Goal: Task Accomplishment & Management: Use online tool/utility

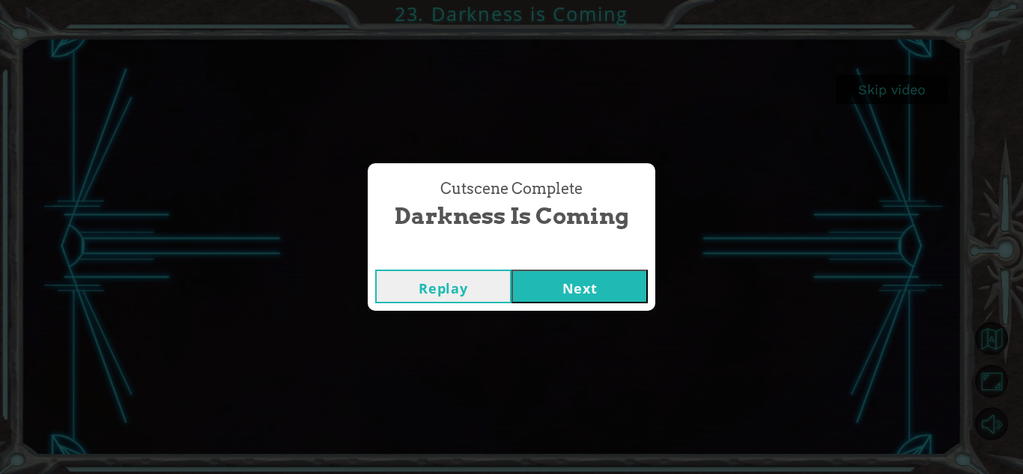
click at [540, 293] on button "Next" at bounding box center [579, 287] width 136 height 34
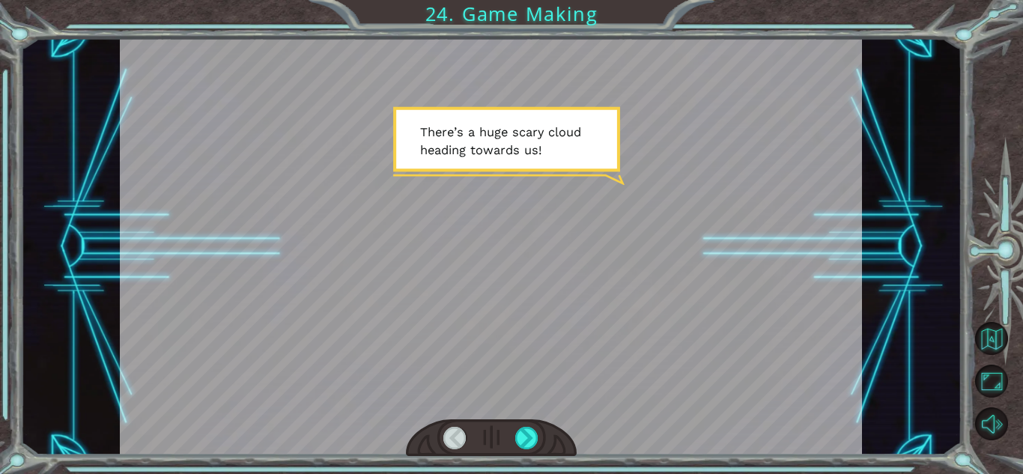
click at [614, 246] on div at bounding box center [491, 246] width 742 height 417
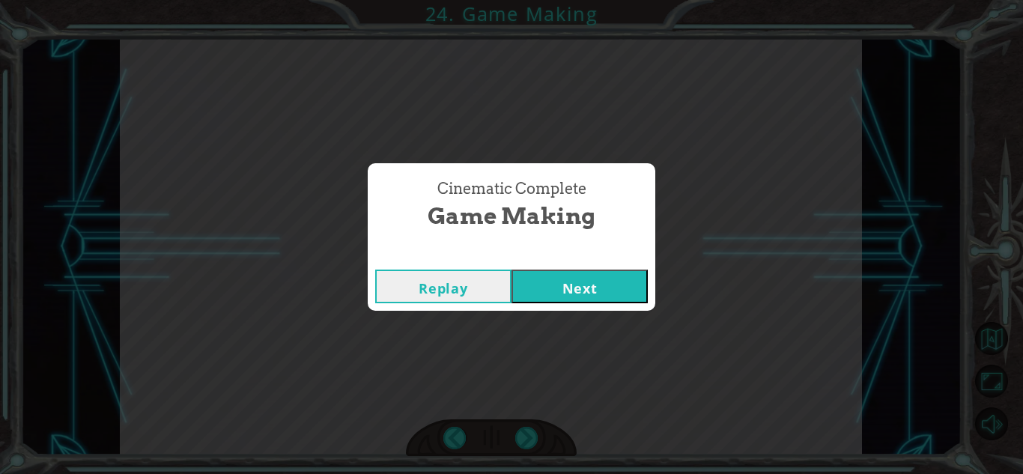
click at [548, 297] on button "Next" at bounding box center [579, 287] width 136 height 34
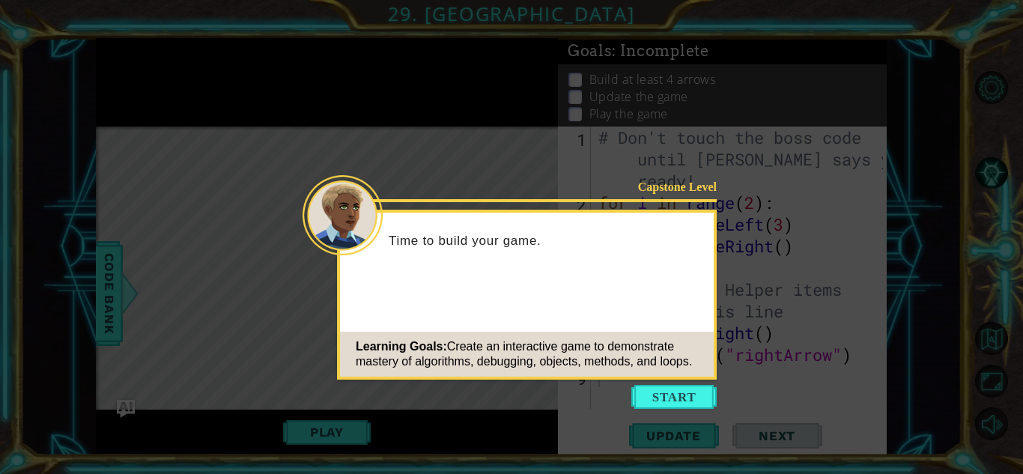
click at [219, 299] on icon at bounding box center [511, 237] width 1023 height 474
click at [655, 391] on button "Start" at bounding box center [673, 397] width 85 height 24
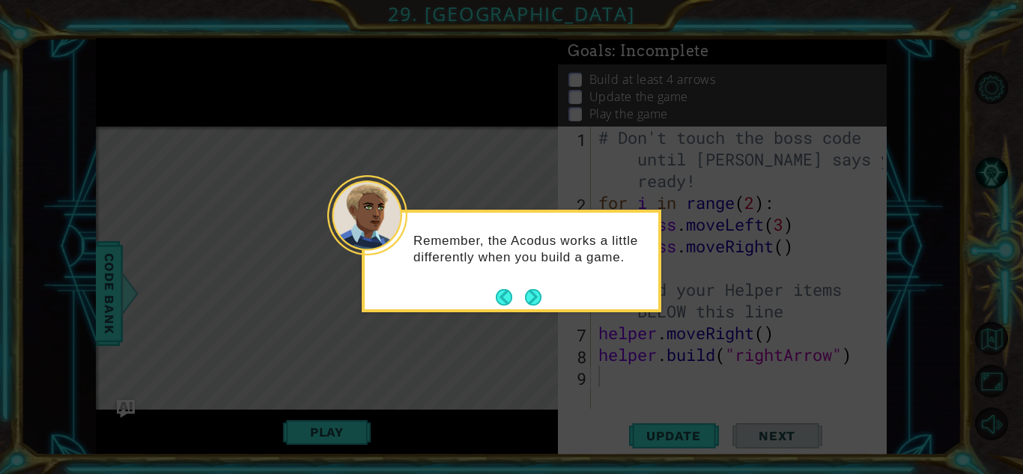
click at [550, 292] on body "1 ההההההההההההההההההההההההההההההההההההההההההההההההההההההההההההההההההההההההההההה…" at bounding box center [511, 237] width 1023 height 474
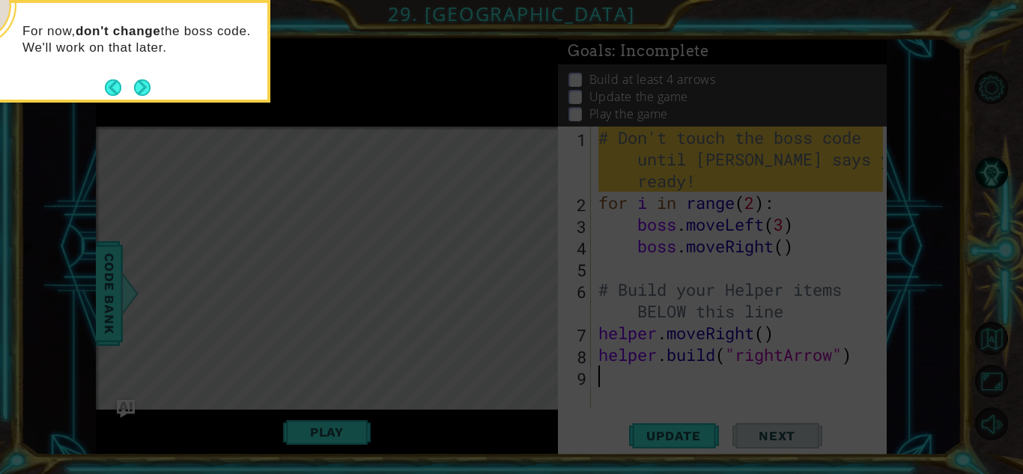
type textarea "[DOMAIN_NAME]("rightArrow")"
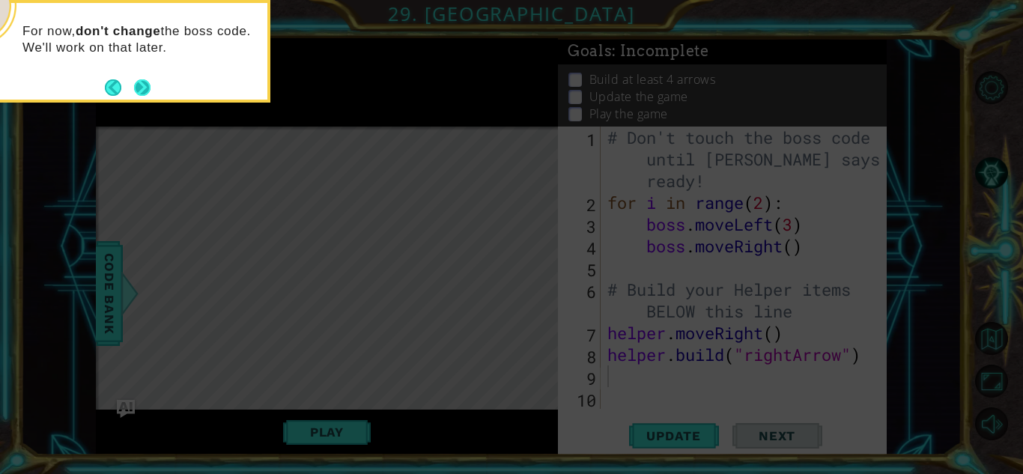
click at [138, 87] on button "Next" at bounding box center [142, 87] width 16 height 16
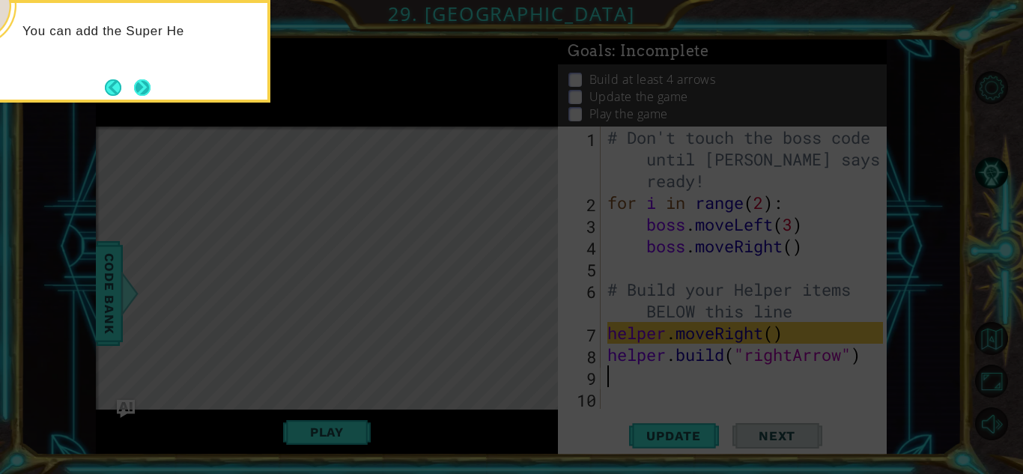
click at [137, 85] on button "Next" at bounding box center [142, 87] width 16 height 16
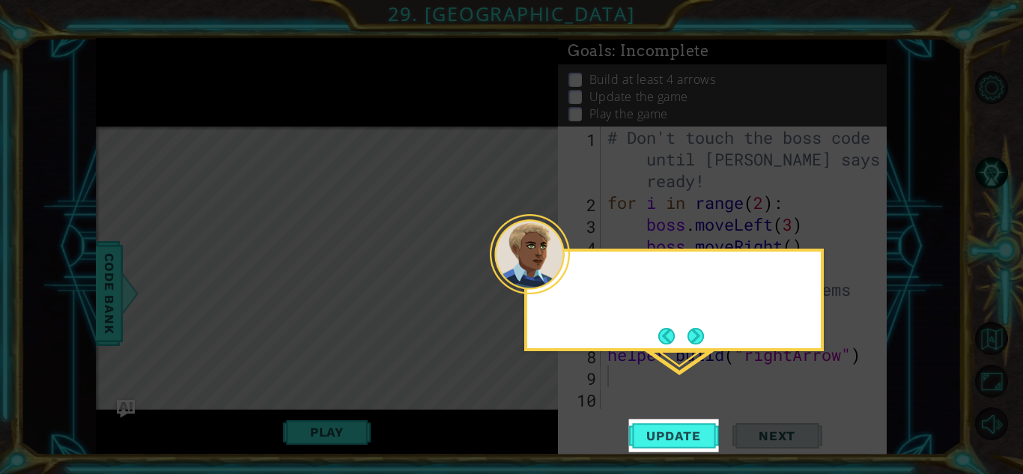
click at [137, 85] on icon at bounding box center [511, 237] width 1023 height 474
click at [708, 317] on div "After you add your code, hit UPDATE" at bounding box center [674, 284] width 294 height 65
click at [708, 332] on div "After you add your code, hit UPDATE to see what's b" at bounding box center [674, 296] width 294 height 76
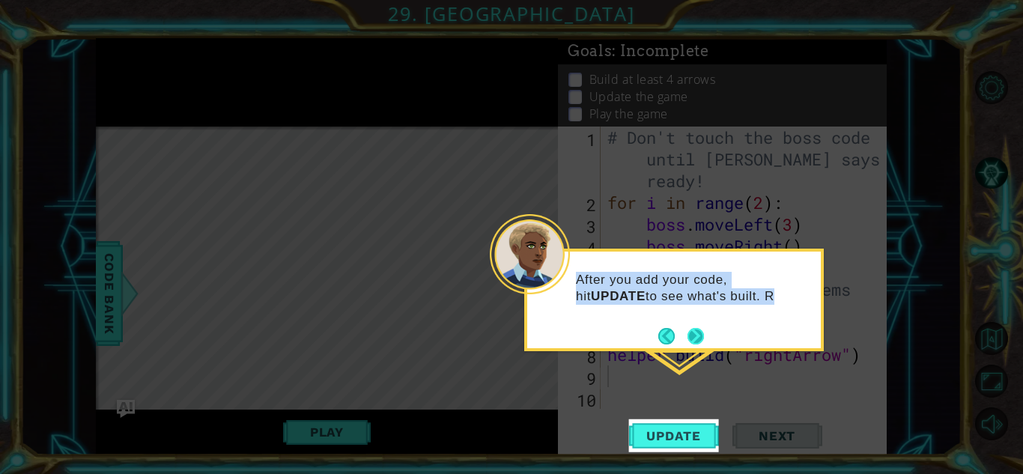
click at [708, 332] on div "After you add your code, hit UPDATE to see what's built. R" at bounding box center [674, 296] width 294 height 76
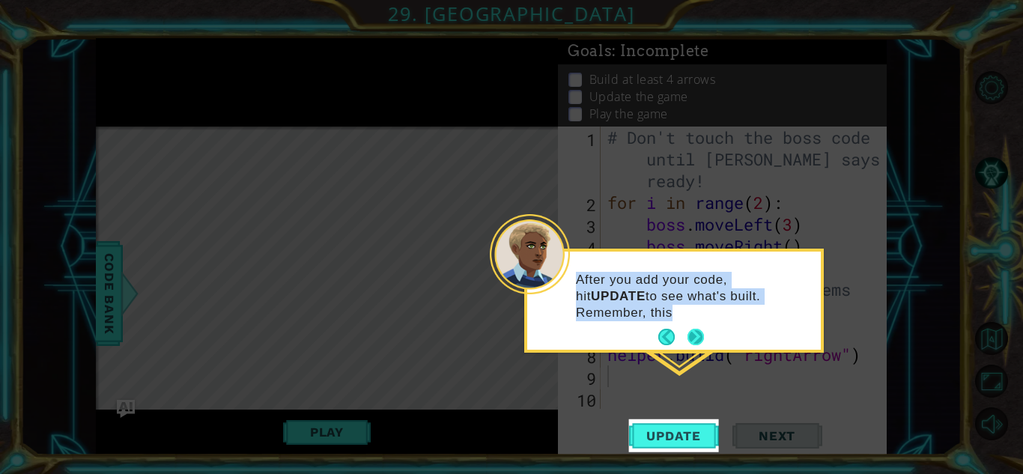
drag, startPoint x: 708, startPoint y: 332, endPoint x: 700, endPoint y: 336, distance: 9.4
click at [700, 336] on div "After you add your code, hit UPDATE to see what's built. Remember, this" at bounding box center [674, 301] width 294 height 98
click at [700, 336] on button "Next" at bounding box center [695, 337] width 16 height 16
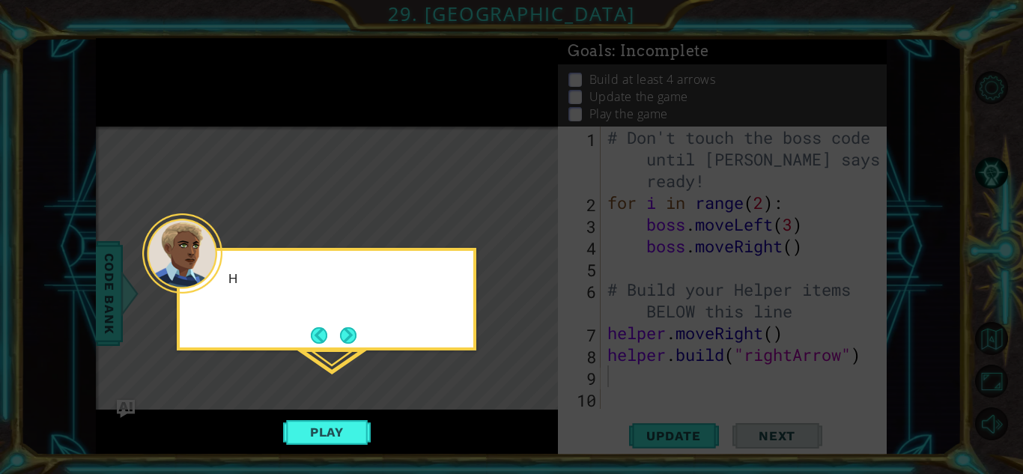
click at [700, 336] on icon at bounding box center [511, 237] width 1023 height 474
click at [349, 333] on button "Next" at bounding box center [348, 335] width 16 height 16
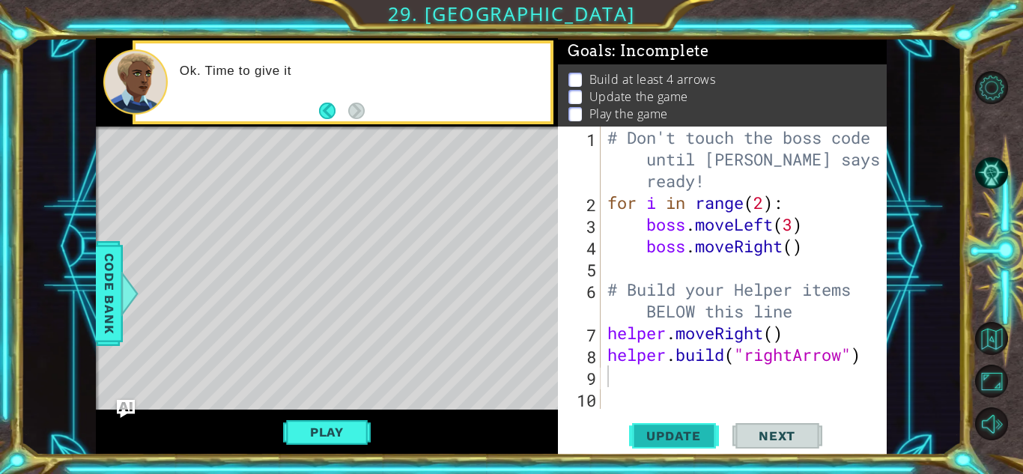
click at [682, 432] on span "Update" at bounding box center [673, 435] width 85 height 15
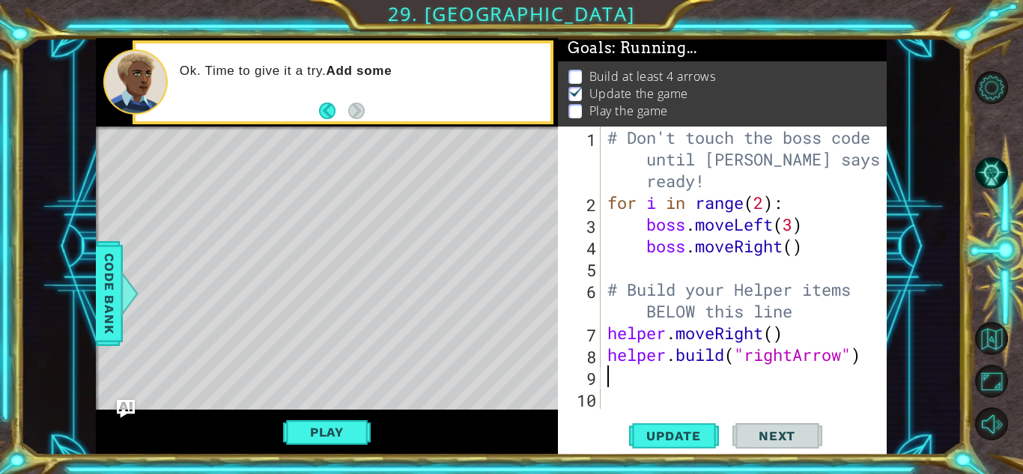
scroll to position [11, 0]
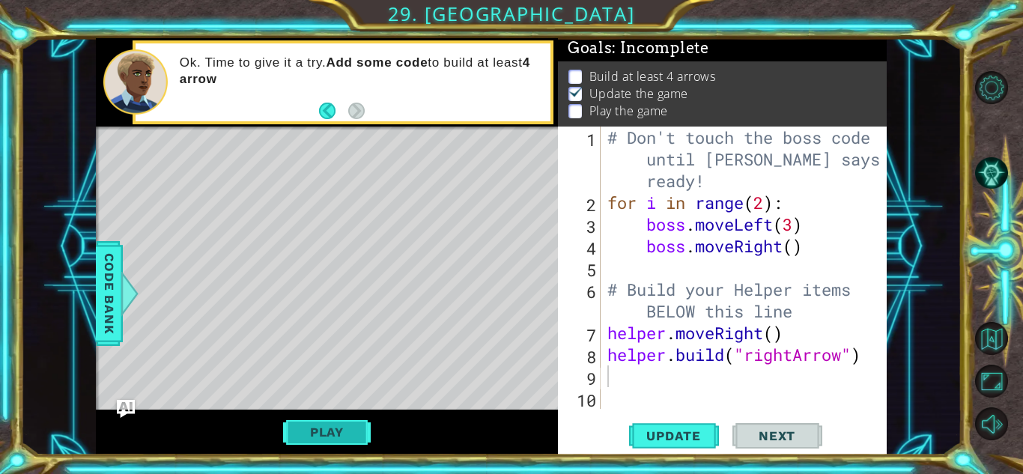
click at [335, 427] on button "Play" at bounding box center [327, 432] width 88 height 28
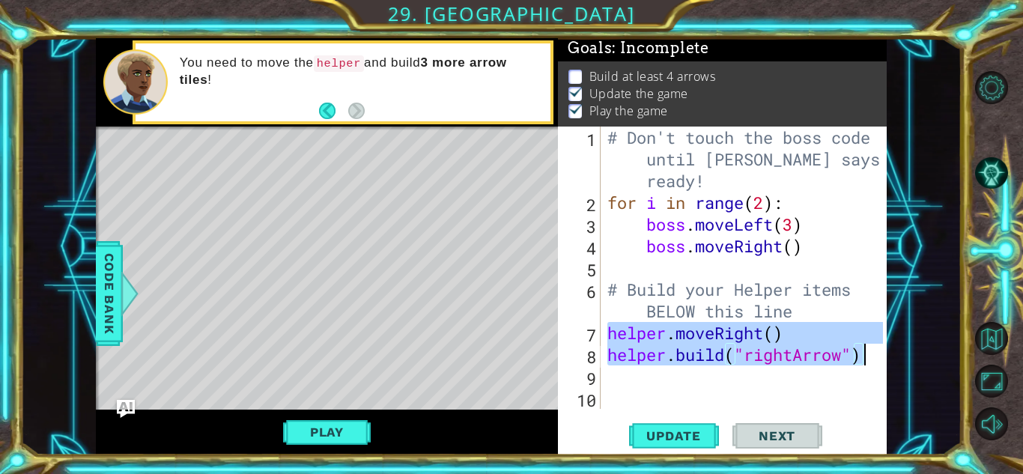
drag, startPoint x: 608, startPoint y: 331, endPoint x: 870, endPoint y: 354, distance: 263.1
click at [870, 354] on div "# Don't touch the boss code until [PERSON_NAME] says you're ready! for i in ran…" at bounding box center [747, 311] width 286 height 369
type textarea "helper.moveRight() [DOMAIN_NAME]("rightArrow")"
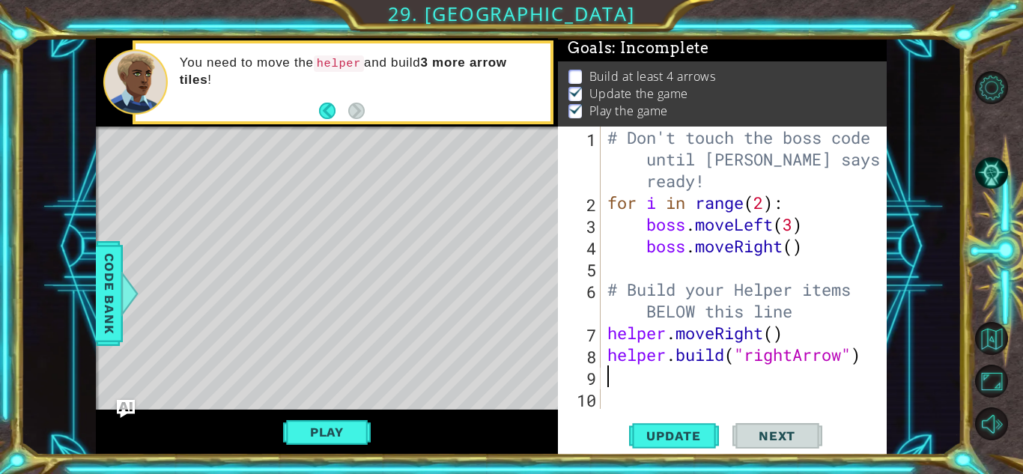
paste textarea "[DOMAIN_NAME]("rightArrow")"
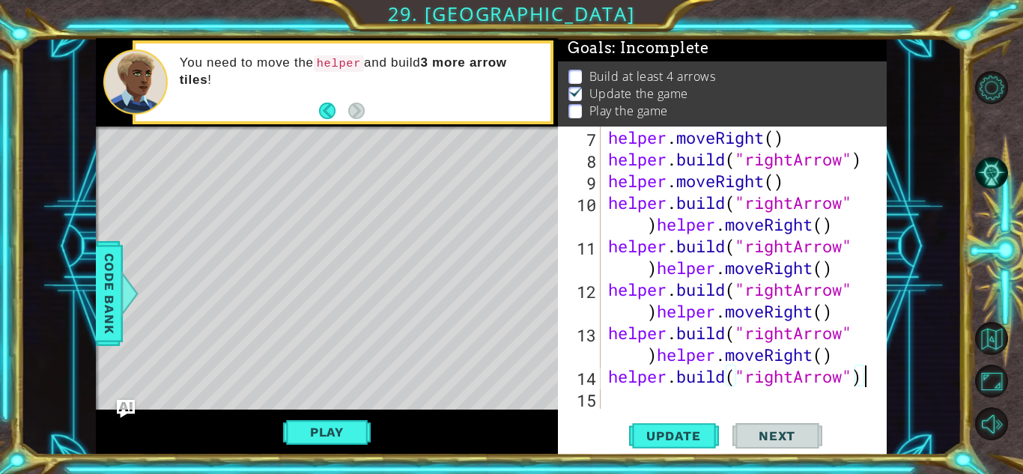
scroll to position [239, 0]
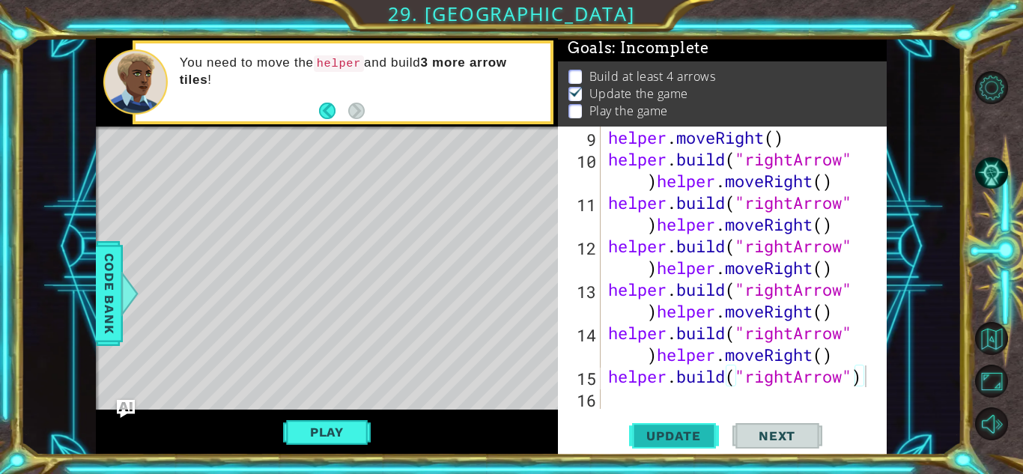
click at [661, 434] on span "Update" at bounding box center [673, 435] width 85 height 15
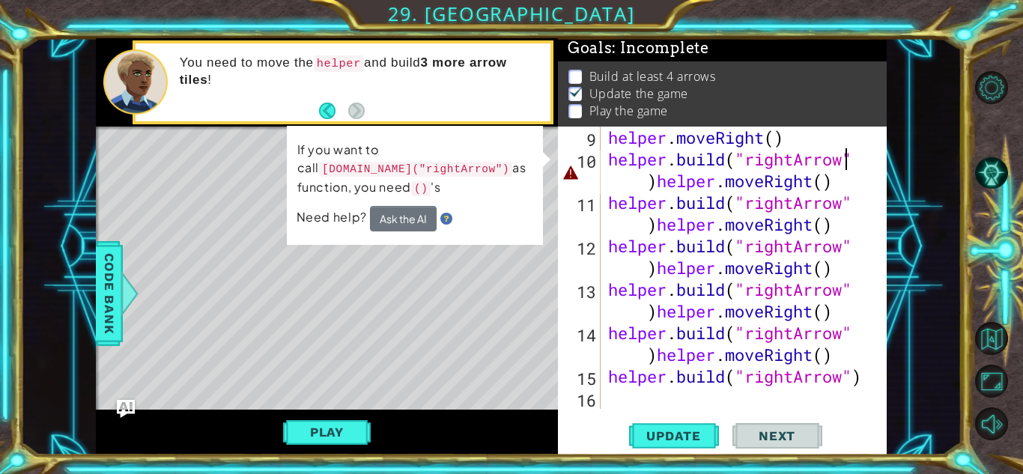
click at [854, 156] on div "helper . moveRight ( ) helper . build ( "rightArrow" ) helper . moveRight ( ) h…" at bounding box center [742, 290] width 274 height 326
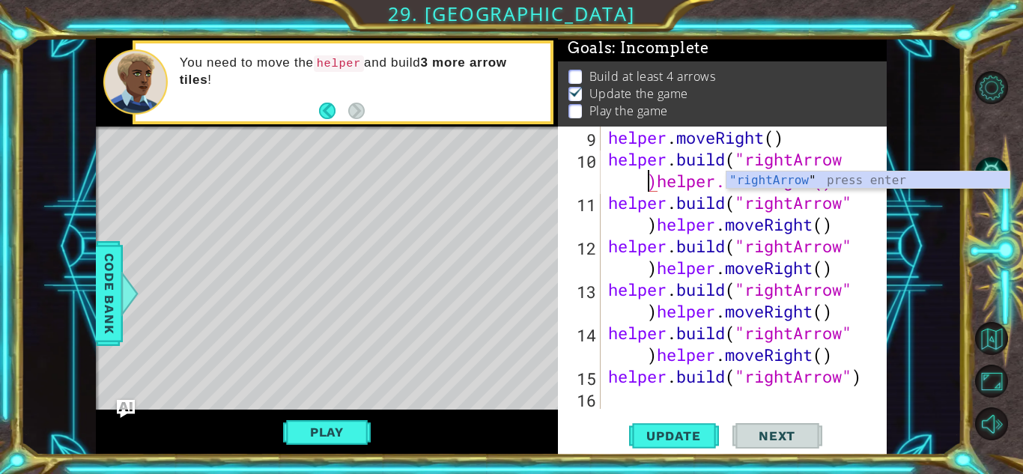
scroll to position [0, 11]
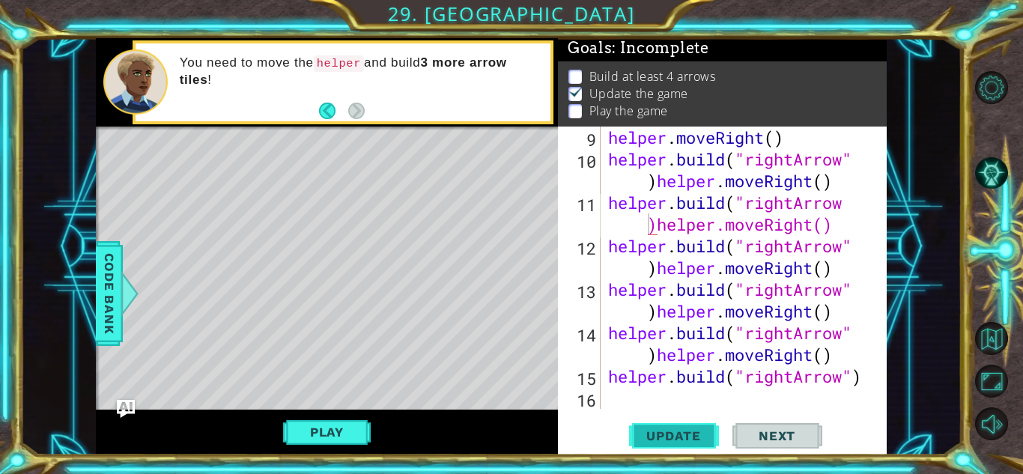
click at [655, 438] on span "Update" at bounding box center [673, 435] width 85 height 15
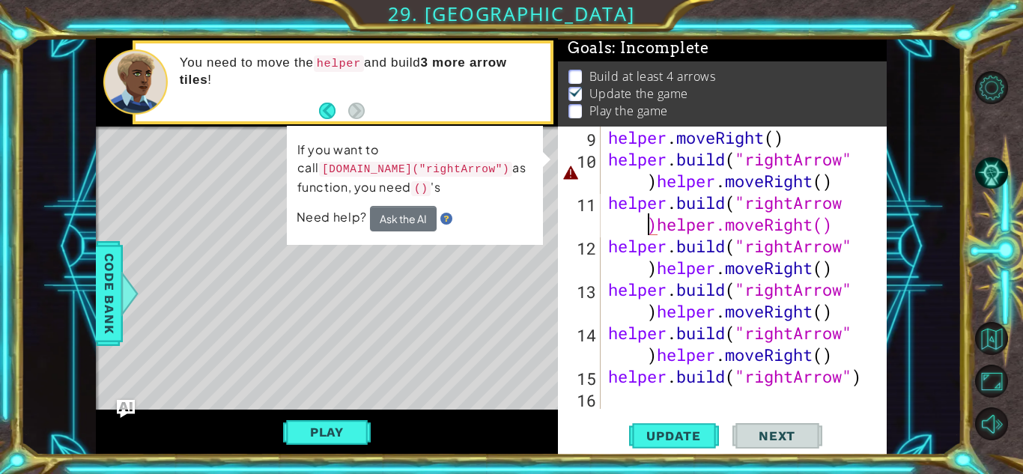
click at [854, 159] on div "helper . moveRight ( ) helper . build ( "rightArrow" ) helper . moveRight ( ) h…" at bounding box center [742, 290] width 274 height 326
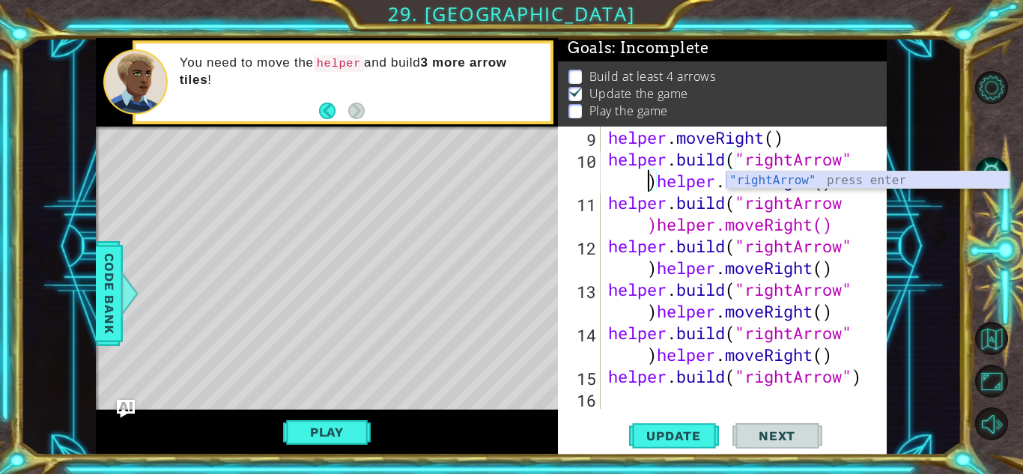
click at [863, 174] on div ""rightArrow" press enter" at bounding box center [867, 198] width 283 height 54
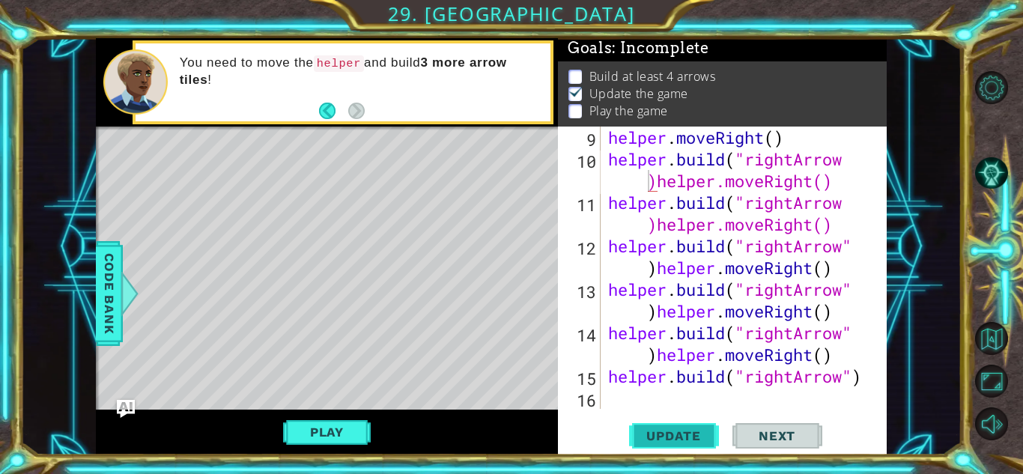
click at [644, 438] on span "Update" at bounding box center [673, 435] width 85 height 15
type textarea "[DOMAIN_NAME]("rightArrow")"
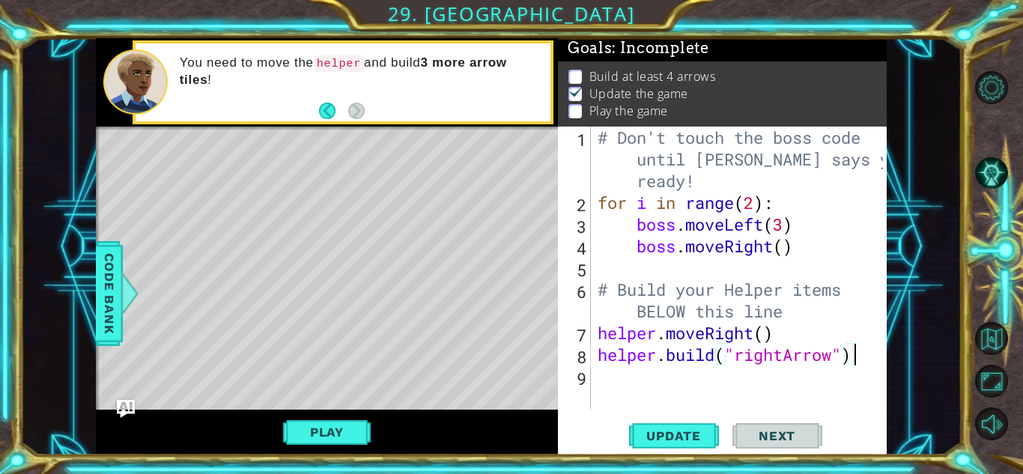
scroll to position [0, 0]
type textarea "helper.moveRight"
click at [823, 368] on div "# Don't touch the boss code until [PERSON_NAME] says you're ready! for i in ran…" at bounding box center [743, 311] width 296 height 369
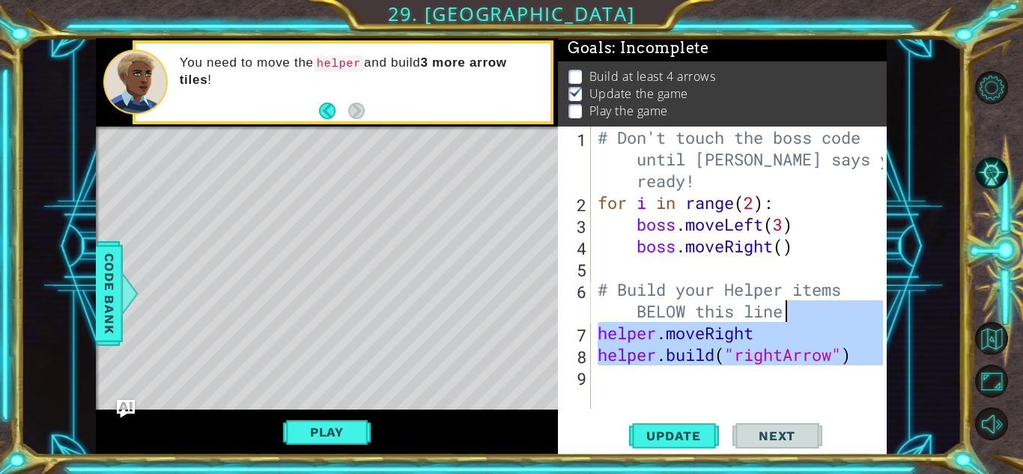
type textarea "helper.moveRight [DOMAIN_NAME]("rightArrow")"
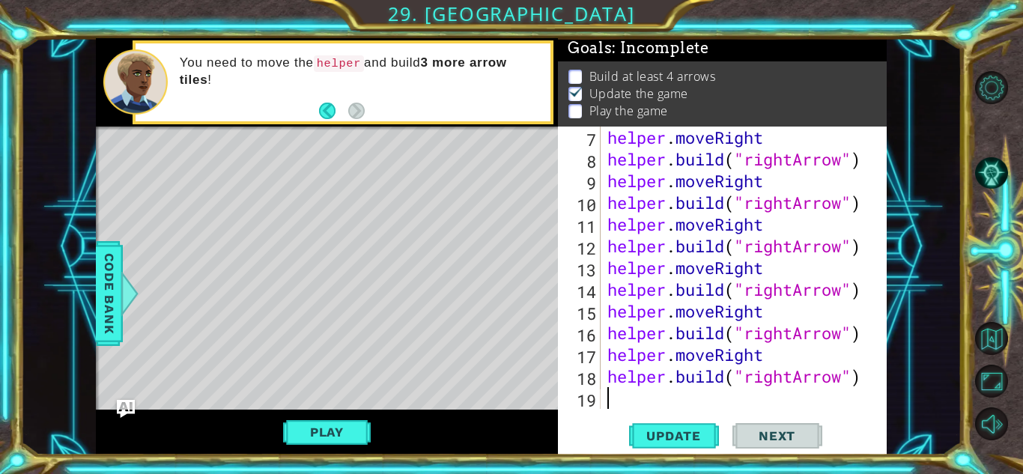
scroll to position [195, 0]
click at [700, 434] on span "Update" at bounding box center [673, 435] width 85 height 15
click at [794, 439] on span "Next" at bounding box center [777, 435] width 67 height 15
click at [672, 432] on span "Update" at bounding box center [673, 435] width 85 height 15
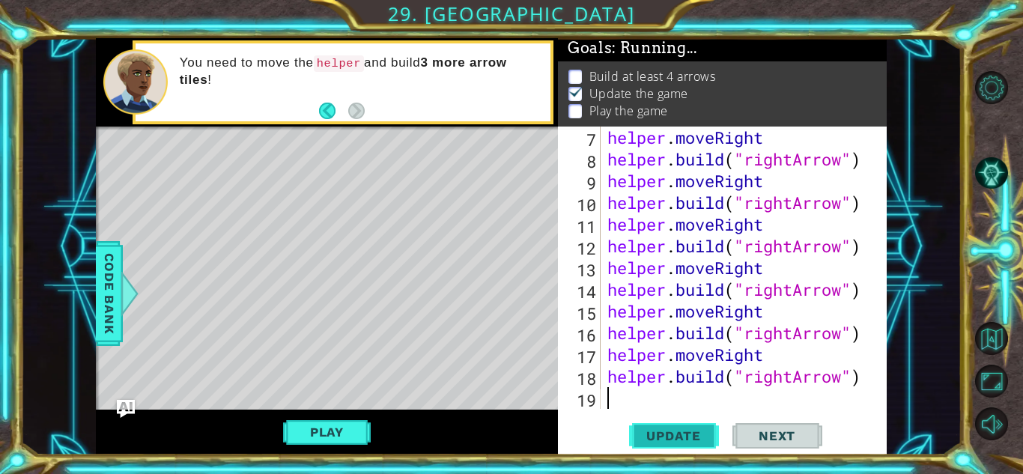
click at [672, 432] on span "Update" at bounding box center [673, 435] width 85 height 15
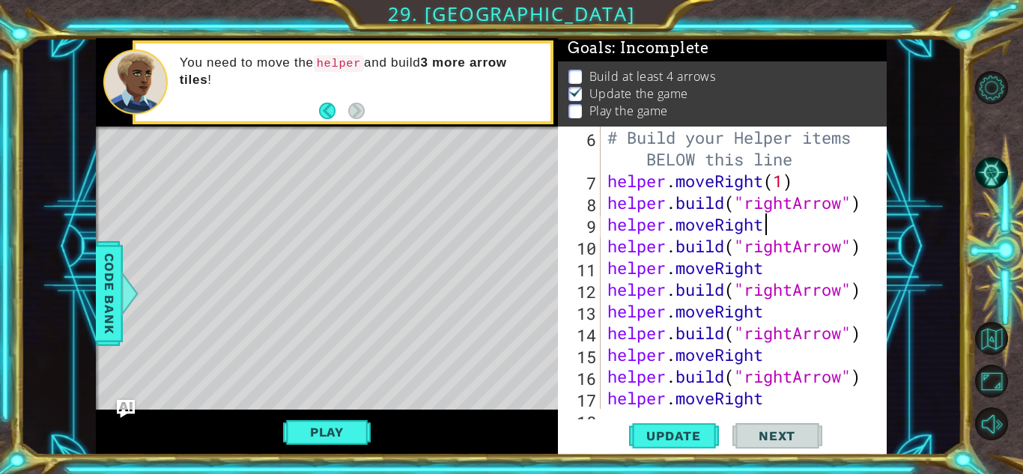
scroll to position [0, 7]
paste textarea "(1)"
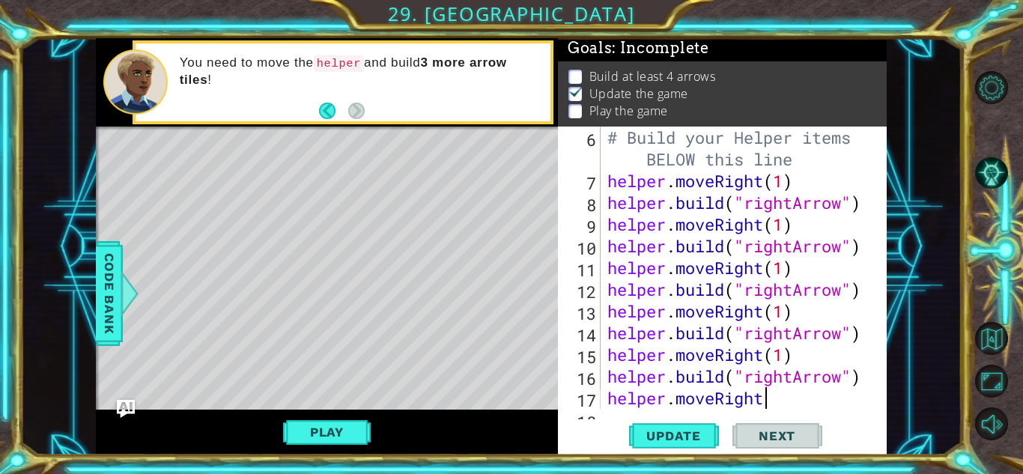
paste textarea "(1)"
type textarea "[DOMAIN_NAME]("rightArrow")"
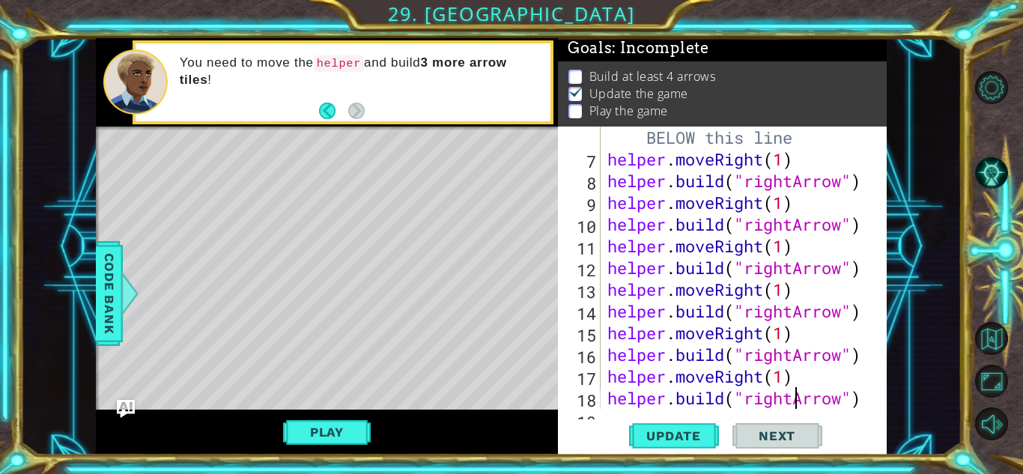
scroll to position [195, 0]
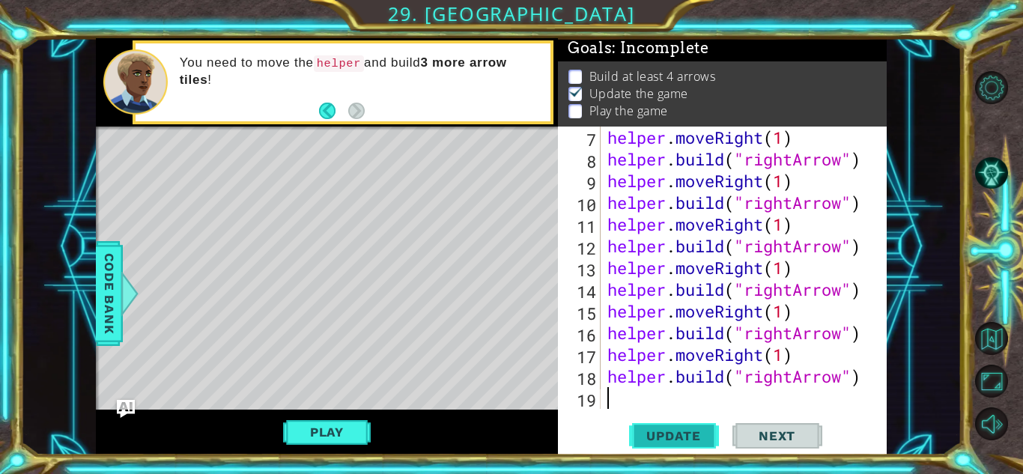
click at [679, 444] on button "Update" at bounding box center [674, 435] width 90 height 33
click at [755, 433] on span "Next" at bounding box center [777, 435] width 67 height 15
click at [320, 419] on button "Play" at bounding box center [327, 432] width 88 height 28
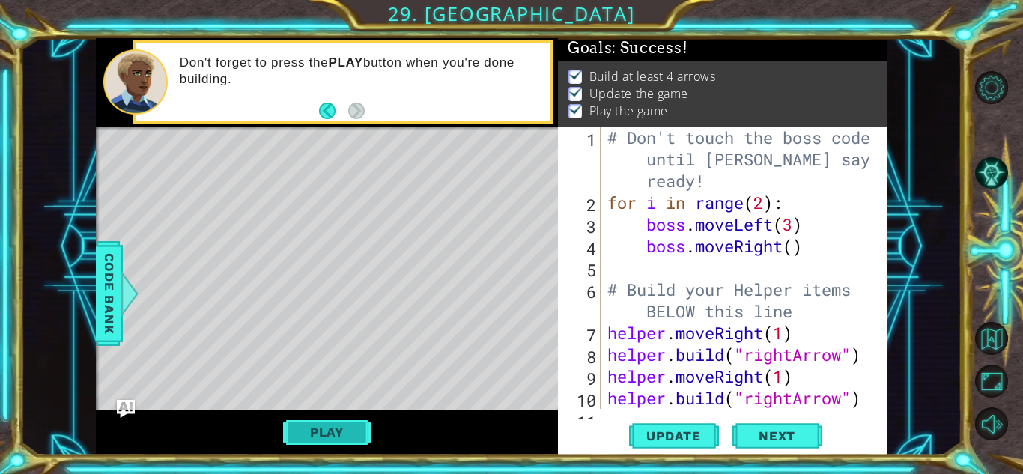
scroll to position [0, 0]
click at [764, 431] on span "Next" at bounding box center [777, 436] width 67 height 15
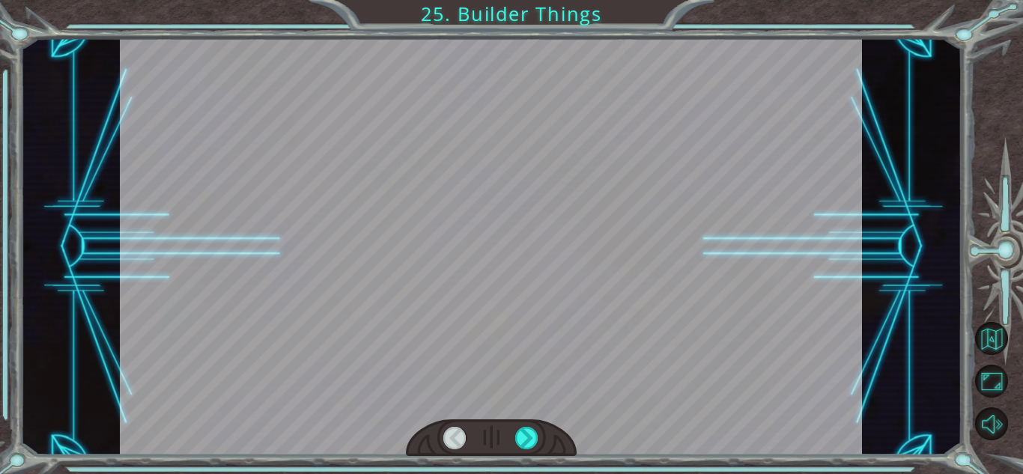
click at [504, 200] on div at bounding box center [491, 246] width 742 height 417
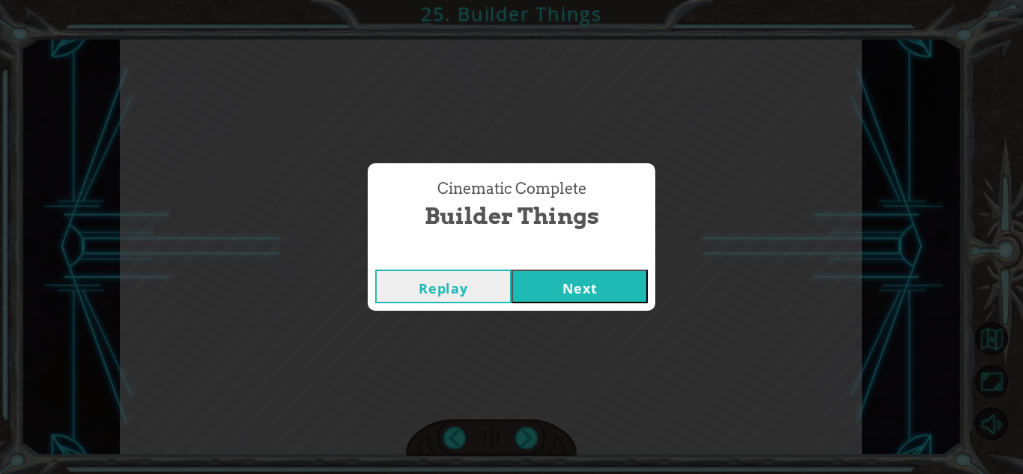
click at [553, 288] on button "Next" at bounding box center [579, 287] width 136 height 34
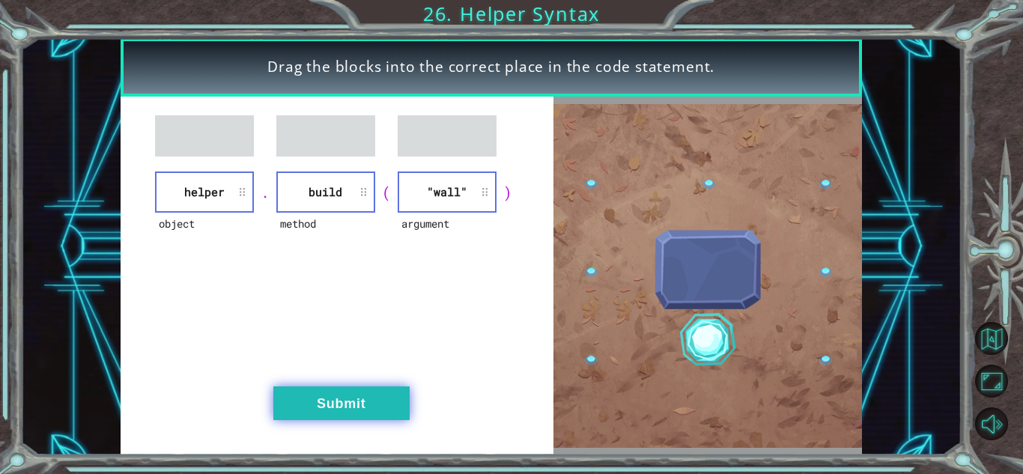
click at [369, 416] on button "Submit" at bounding box center [341, 403] width 136 height 34
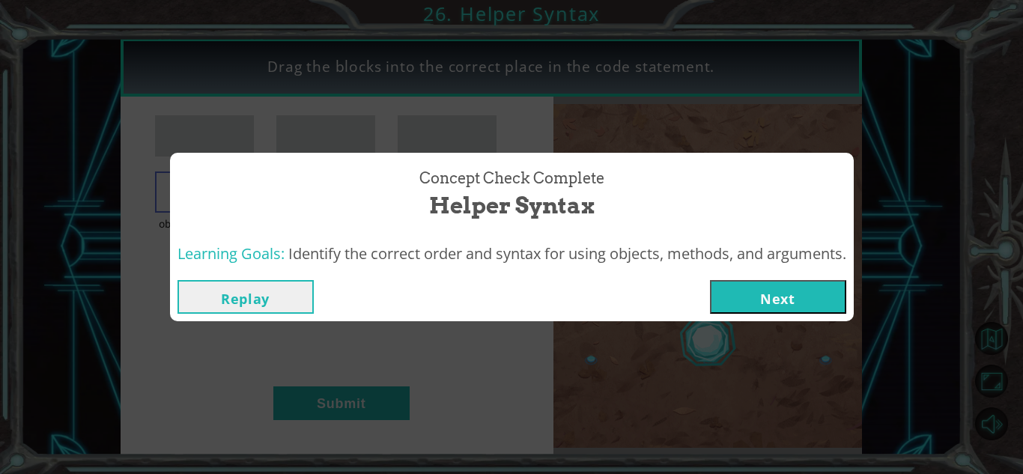
click at [756, 281] on button "Next" at bounding box center [778, 297] width 136 height 34
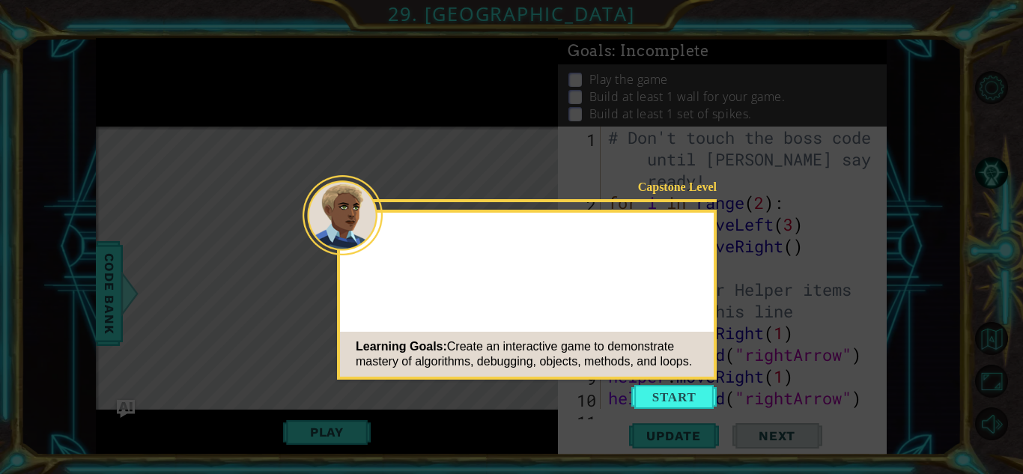
scroll to position [195, 0]
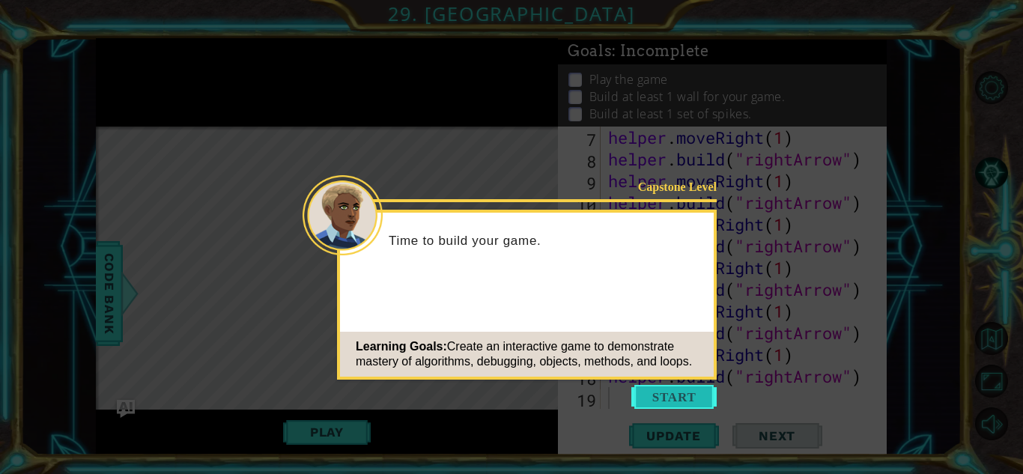
click at [690, 388] on button "Start" at bounding box center [673, 397] width 85 height 24
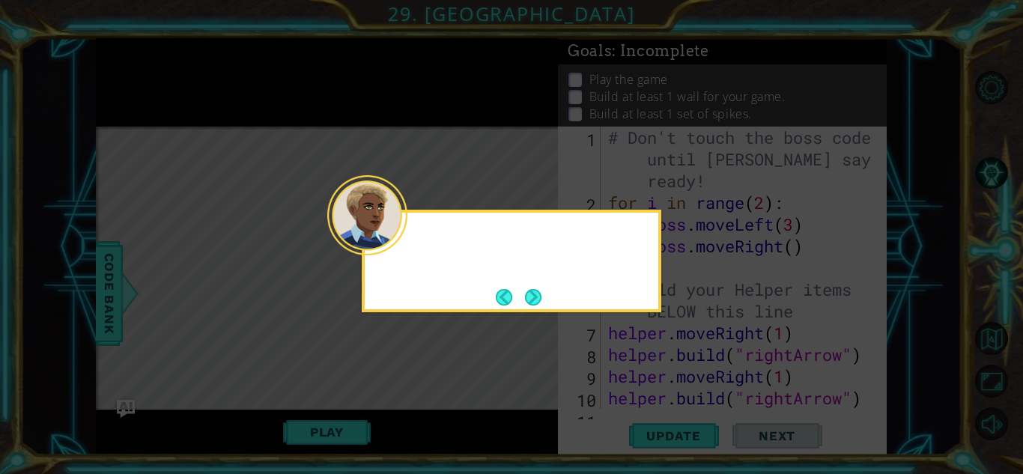
scroll to position [0, 0]
click at [535, 297] on button "Next" at bounding box center [533, 297] width 16 height 16
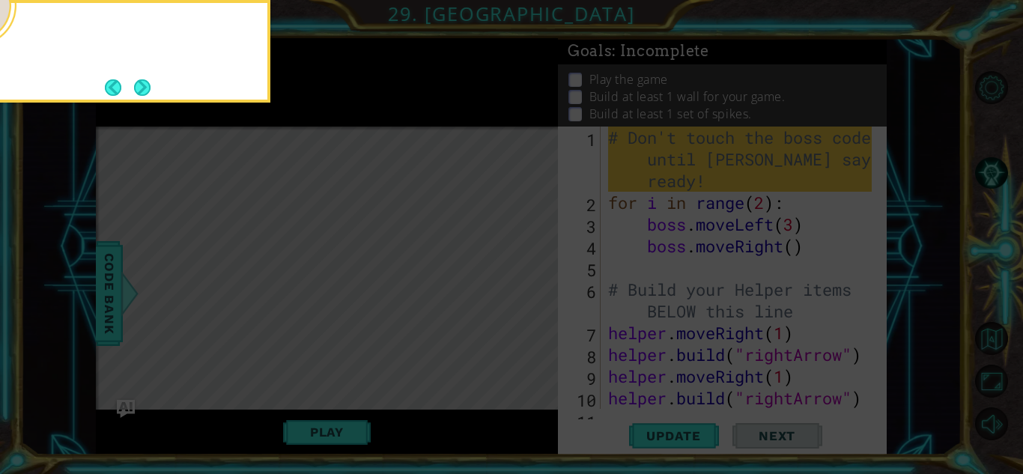
scroll to position [195, 0]
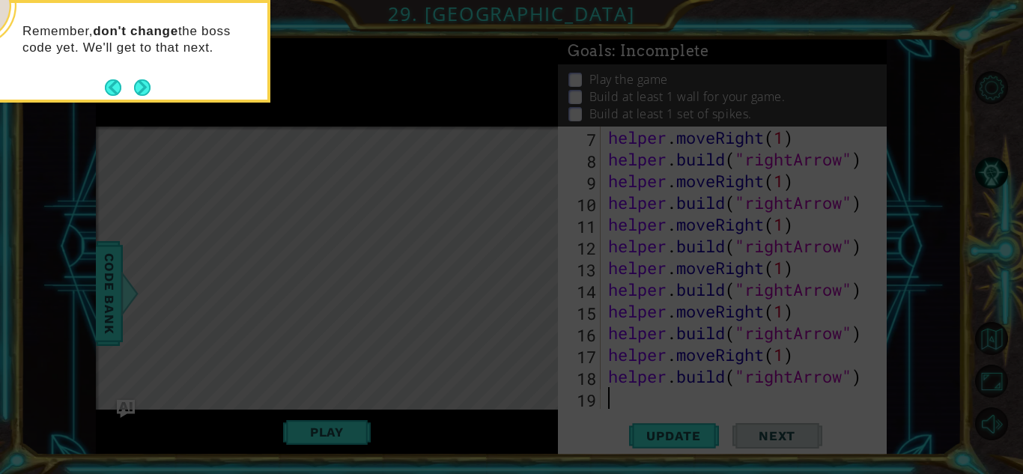
click at [139, 67] on div "Remember, don't change the boss code yet. We'll get to that next." at bounding box center [121, 47] width 294 height 76
click at [143, 85] on button "Next" at bounding box center [142, 87] width 16 height 16
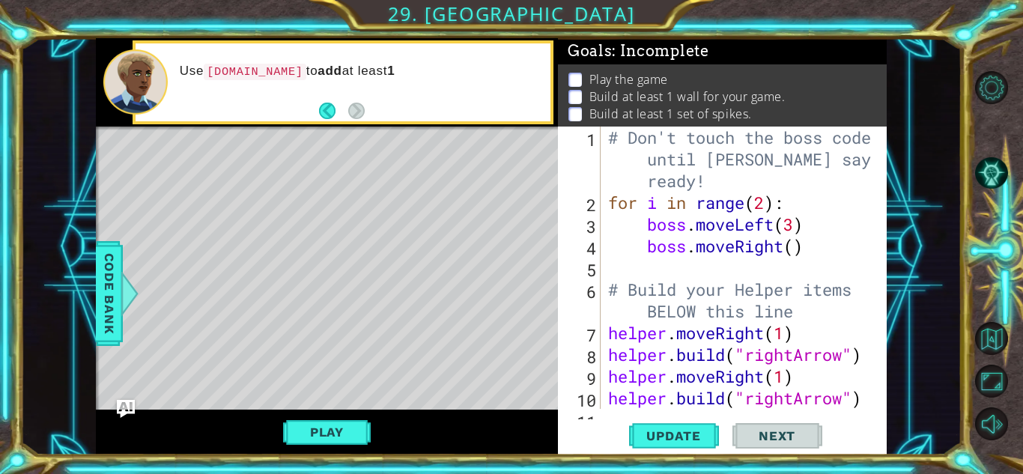
click at [347, 120] on footer at bounding box center [342, 111] width 46 height 22
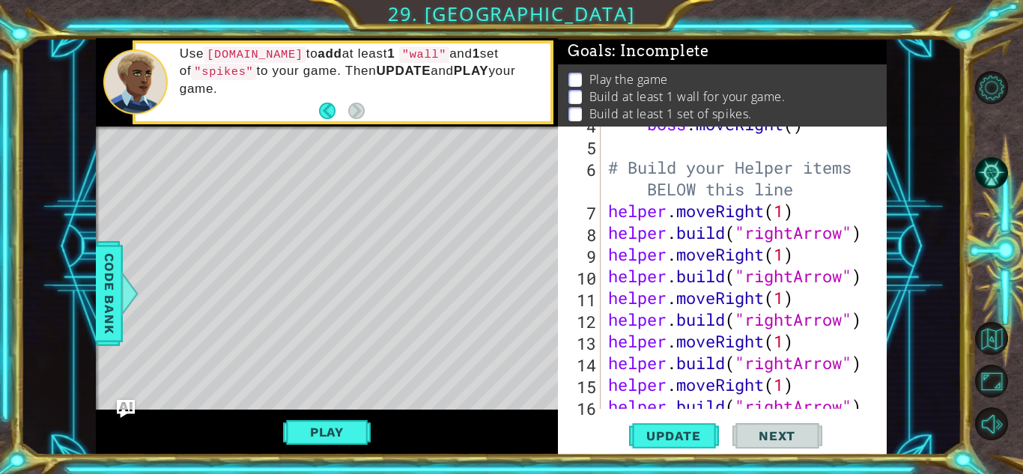
scroll to position [195, 0]
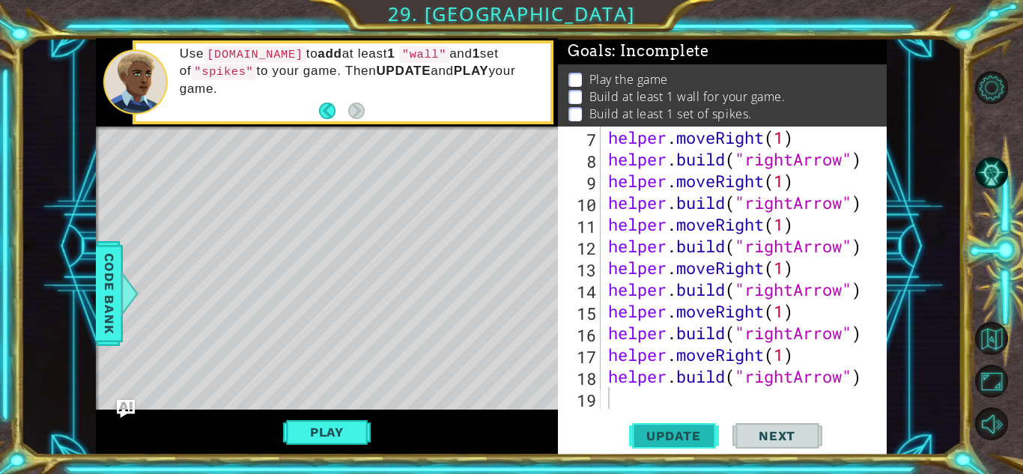
click at [681, 442] on span "Update" at bounding box center [673, 435] width 85 height 15
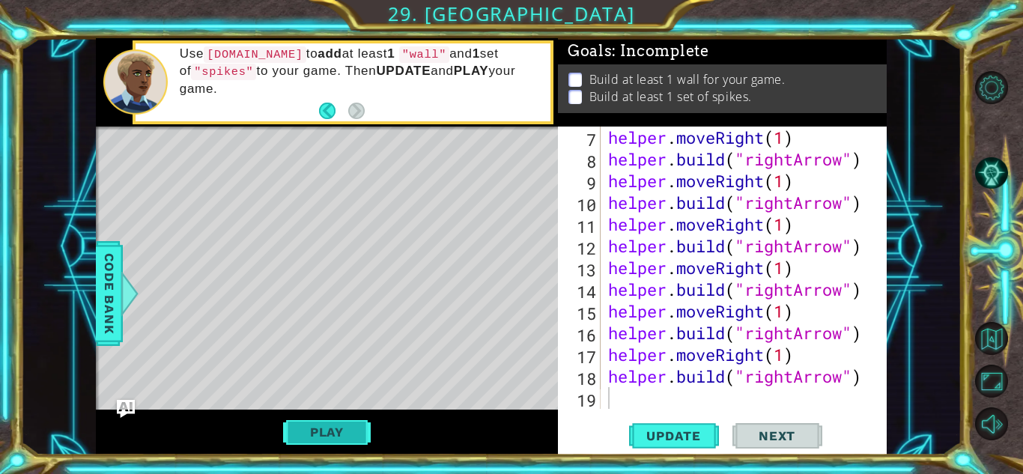
click at [365, 421] on button "Play" at bounding box center [327, 432] width 88 height 28
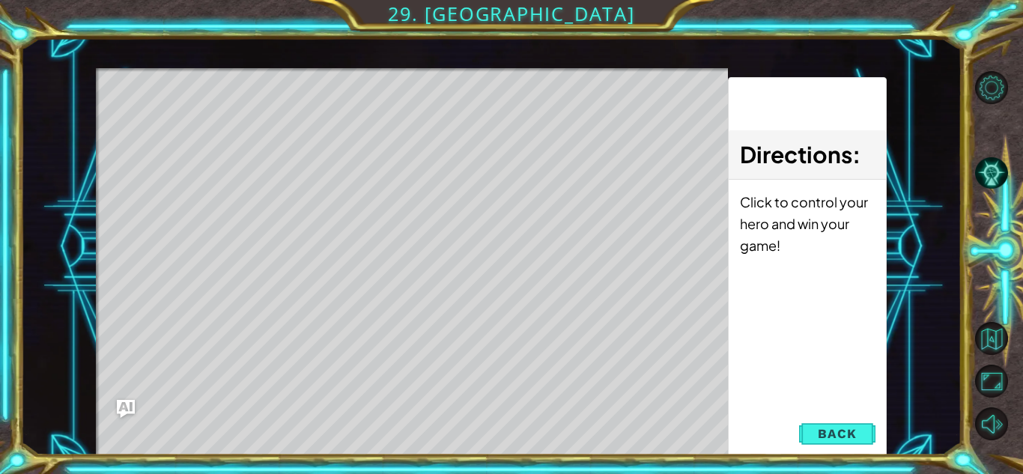
click at [365, 421] on div "Level Map" at bounding box center [442, 288] width 692 height 441
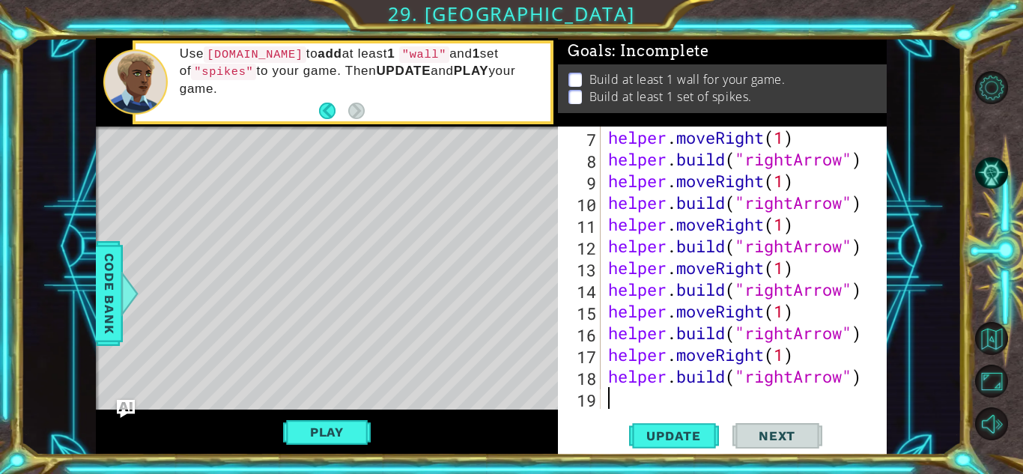
click at [645, 395] on div "helper . moveRight ( 1 ) helper . build ( "rightArrow" ) helper . moveRight ( 1…" at bounding box center [742, 290] width 274 height 326
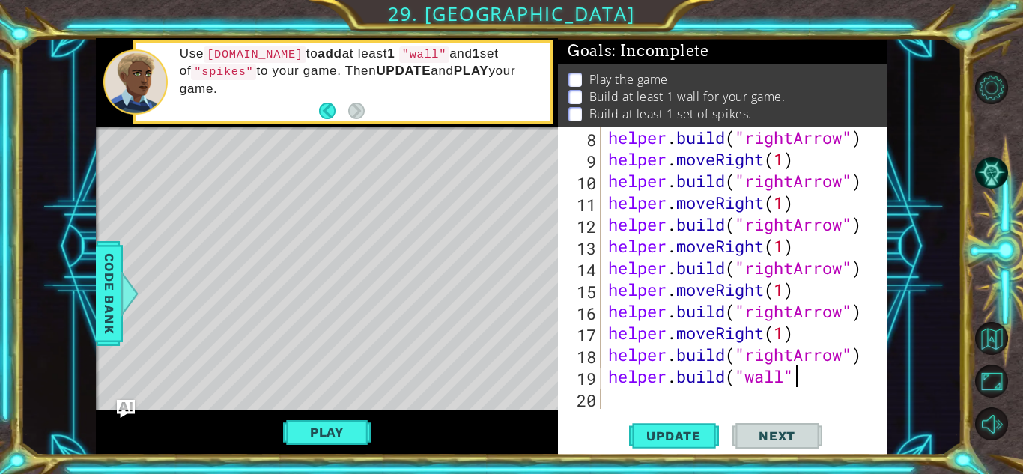
scroll to position [0, 8]
type textarea "[DOMAIN_NAME]("wall")"
click at [680, 428] on span "Update" at bounding box center [673, 435] width 85 height 15
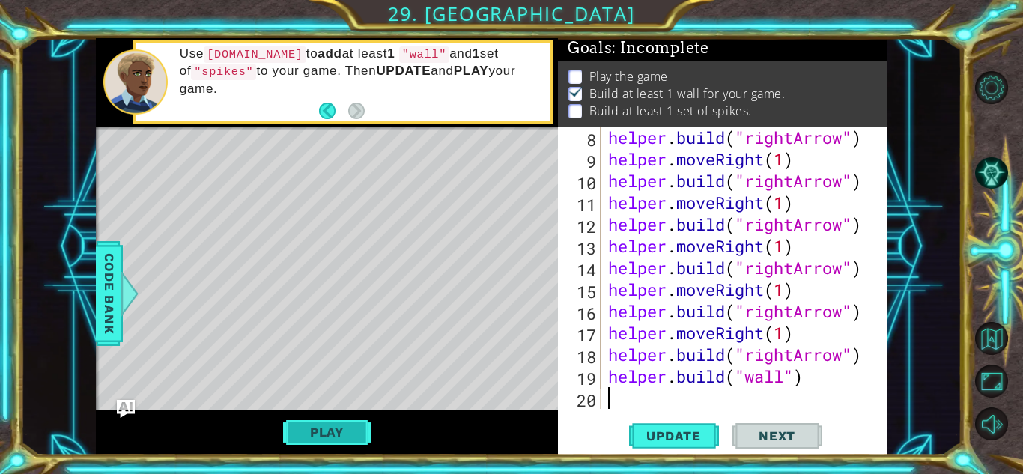
click at [297, 438] on button "Play" at bounding box center [327, 432] width 88 height 28
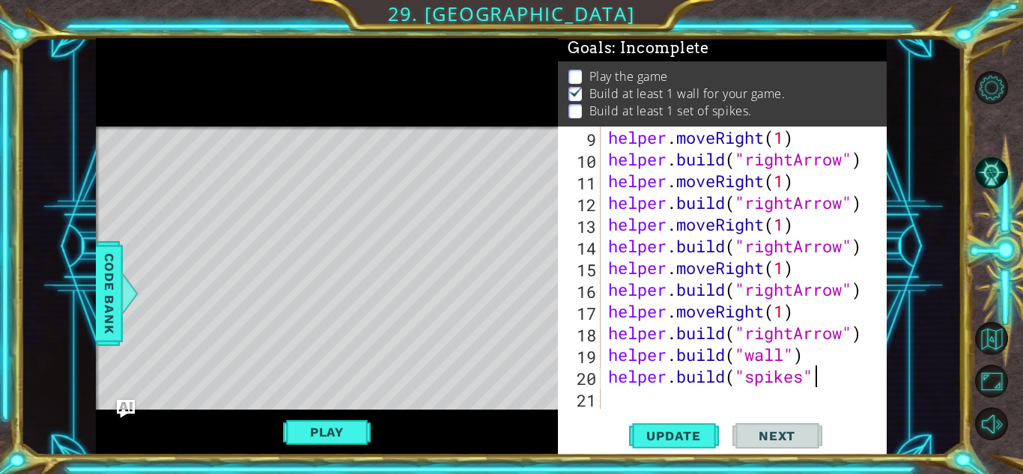
scroll to position [0, 9]
click at [701, 442] on span "Update" at bounding box center [673, 435] width 85 height 15
click at [339, 429] on button "Play" at bounding box center [327, 432] width 88 height 28
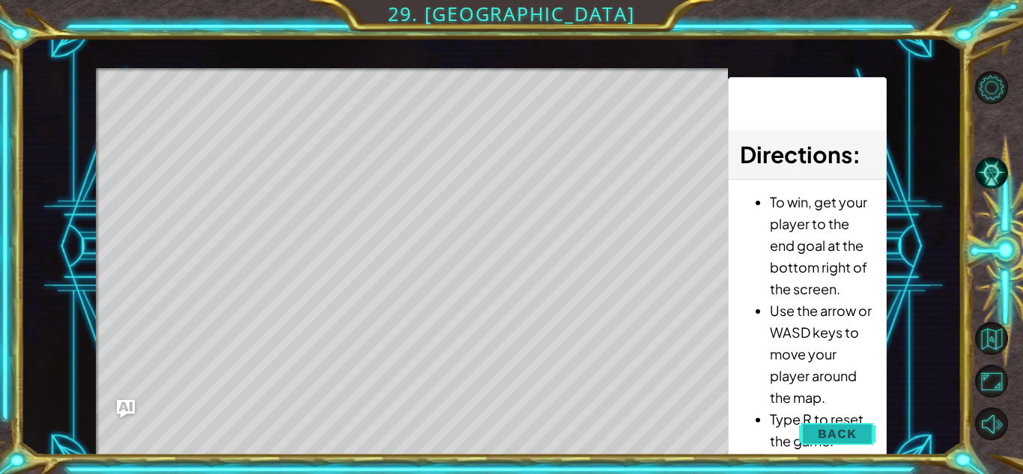
click at [812, 422] on button "Back" at bounding box center [837, 434] width 76 height 30
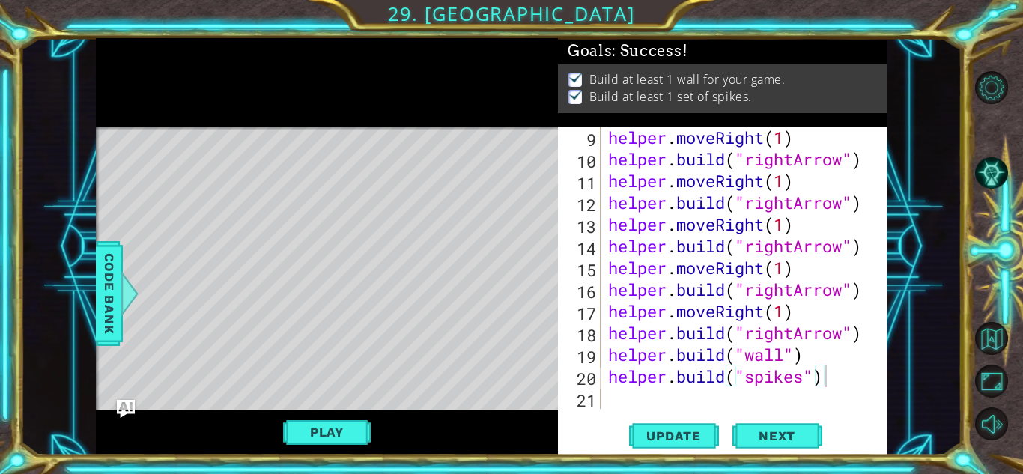
scroll to position [5, 0]
click at [753, 439] on span "Next" at bounding box center [777, 438] width 67 height 15
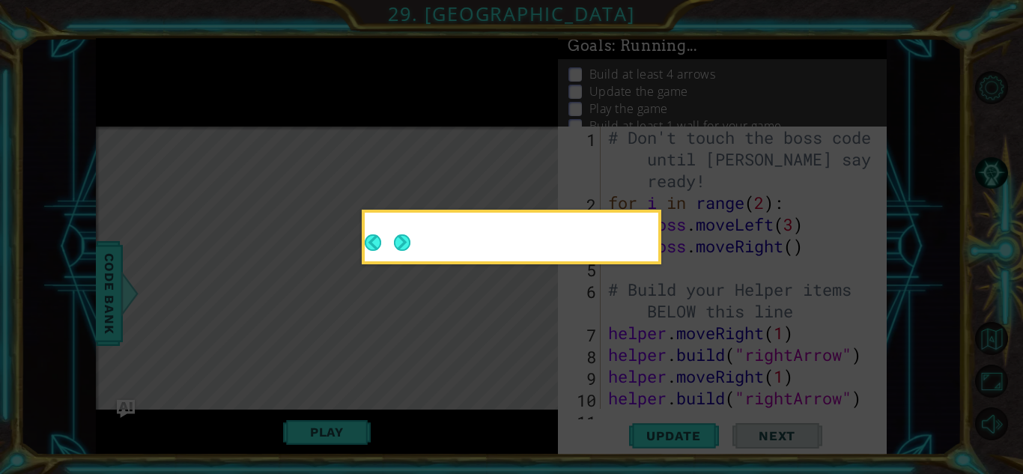
scroll to position [0, 0]
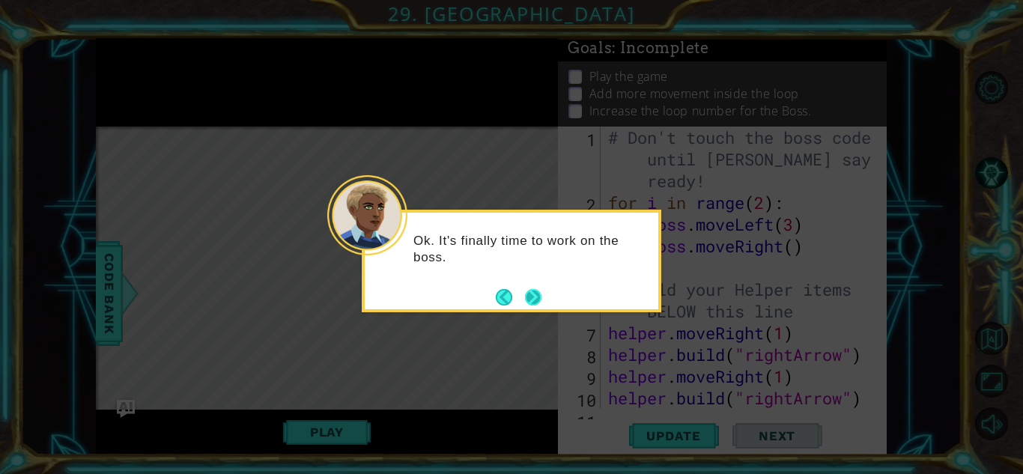
click at [533, 295] on button "Next" at bounding box center [533, 297] width 16 height 16
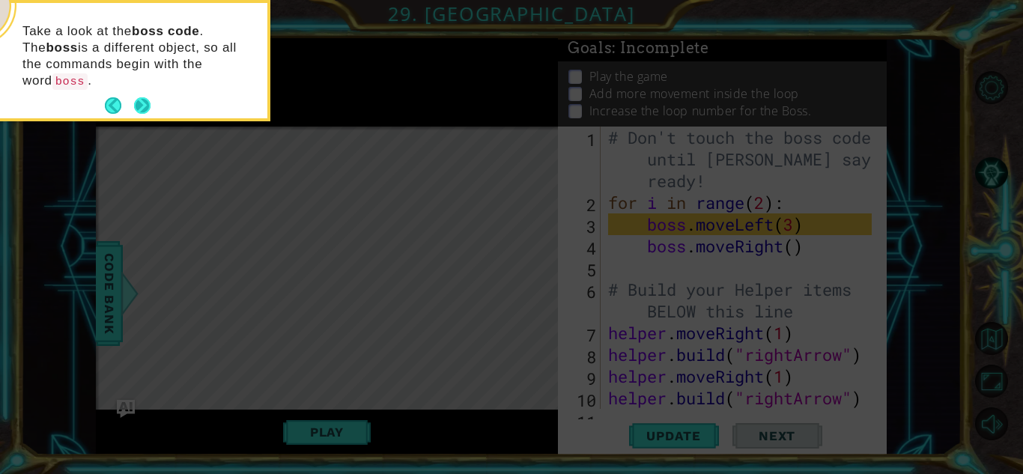
click at [135, 97] on button "Next" at bounding box center [142, 105] width 16 height 16
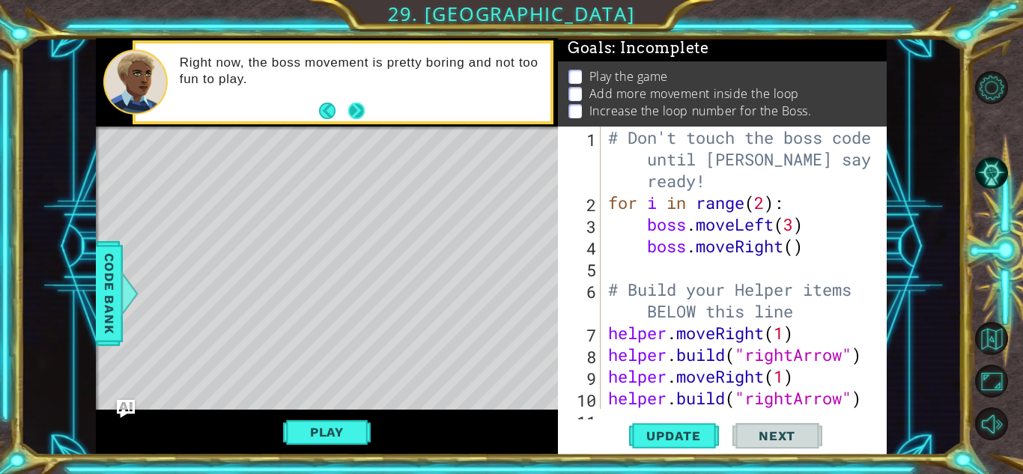
click at [357, 106] on button "Next" at bounding box center [356, 111] width 16 height 16
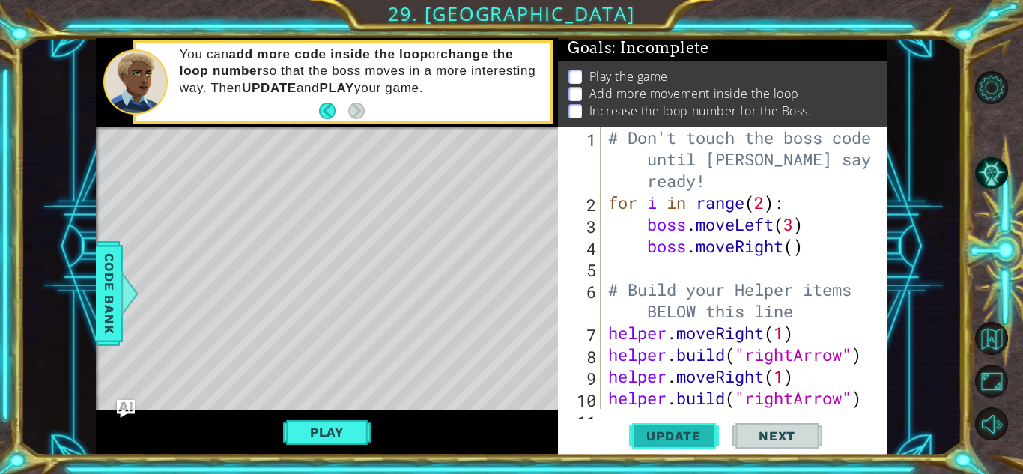
click at [686, 448] on button "Update" at bounding box center [674, 435] width 90 height 33
click at [350, 431] on button "Play" at bounding box center [327, 432] width 88 height 28
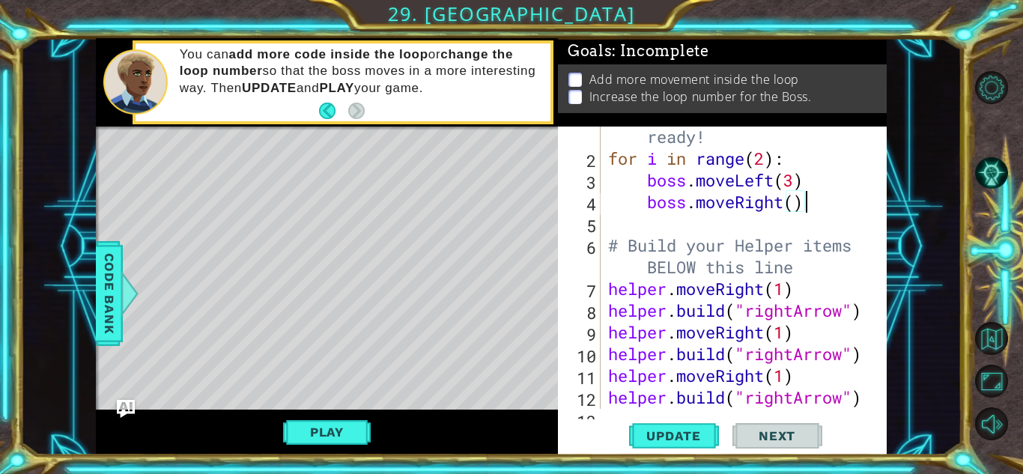
scroll to position [0, 8]
click at [801, 200] on div "# Don't touch the boss code until [PERSON_NAME] says you're ready! for i in ran…" at bounding box center [742, 266] width 274 height 369
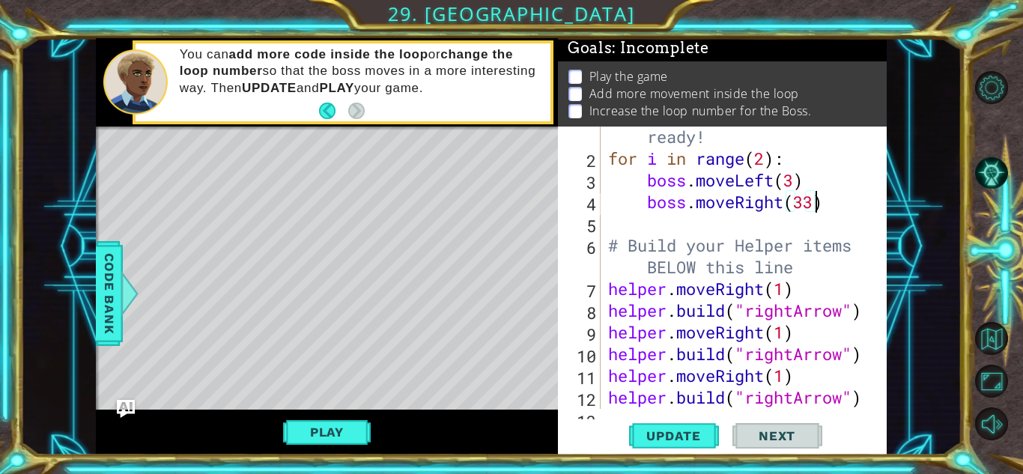
scroll to position [0, 9]
click at [659, 428] on span "Update" at bounding box center [673, 435] width 85 height 15
click at [666, 156] on div "# Don't touch the boss code until [PERSON_NAME] says you're ready! for i in ran…" at bounding box center [742, 266] width 274 height 369
click at [755, 145] on div "# Don't touch the boss code until [PERSON_NAME] says you're ready! for i in ran…" at bounding box center [742, 267] width 274 height 369
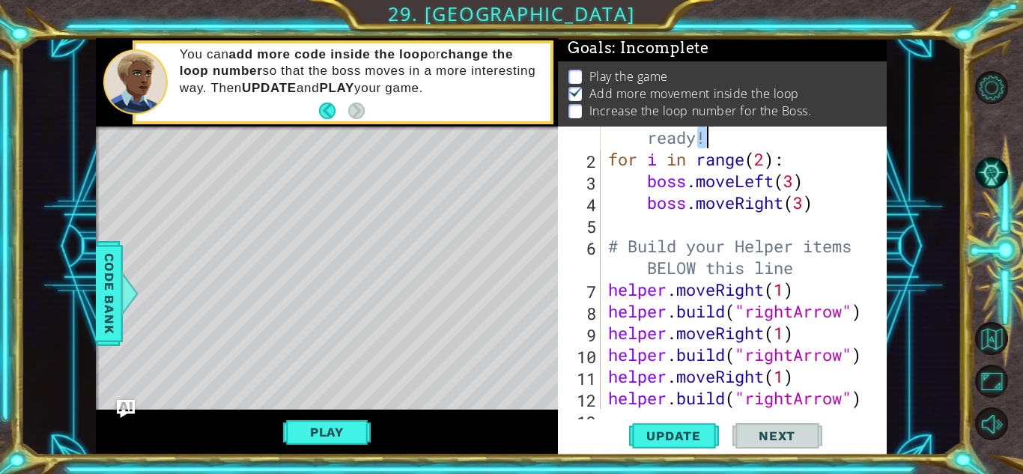
click at [755, 145] on div "# Don't touch the boss code until [PERSON_NAME] says you're ready! for i in ran…" at bounding box center [742, 267] width 274 height 369
type textarea "for i in range(5):"
click at [691, 440] on span "Update" at bounding box center [673, 435] width 85 height 15
click at [360, 429] on button "Play" at bounding box center [327, 432] width 88 height 28
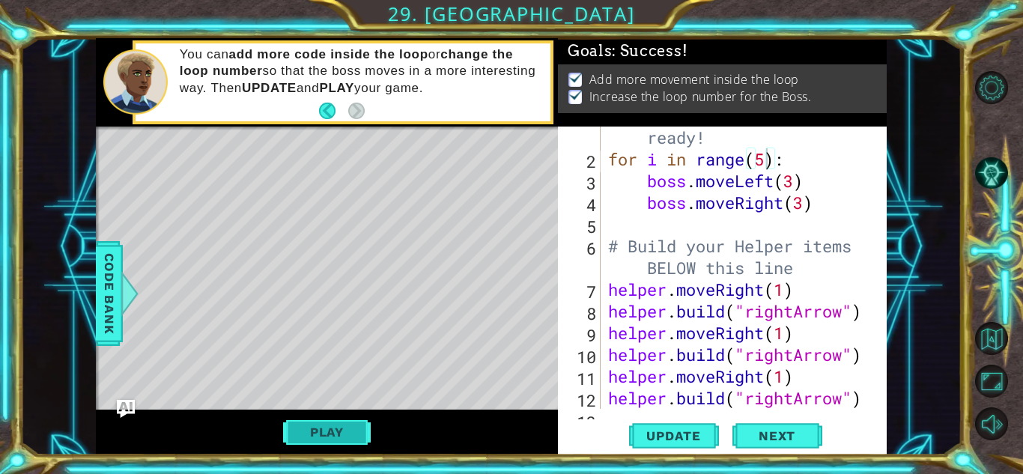
scroll to position [5, 0]
click at [779, 448] on button "Next" at bounding box center [777, 436] width 90 height 33
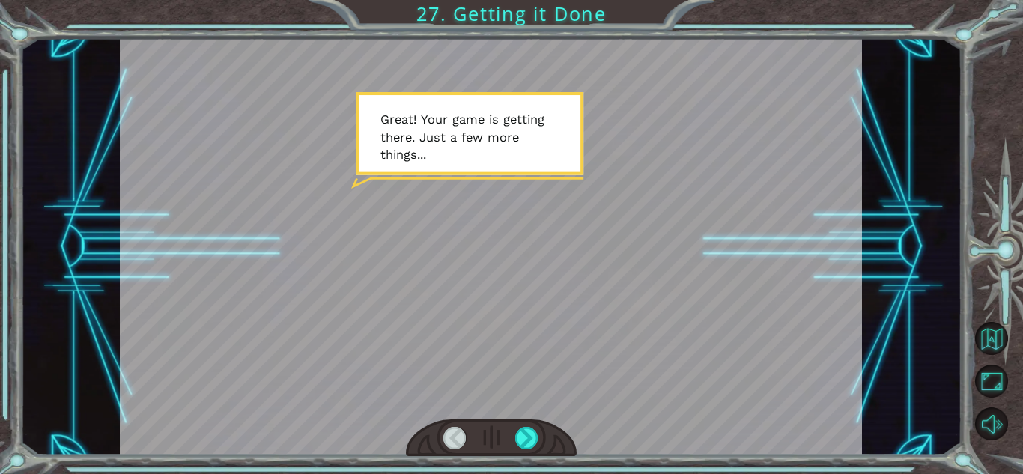
click at [556, 359] on div at bounding box center [491, 246] width 742 height 417
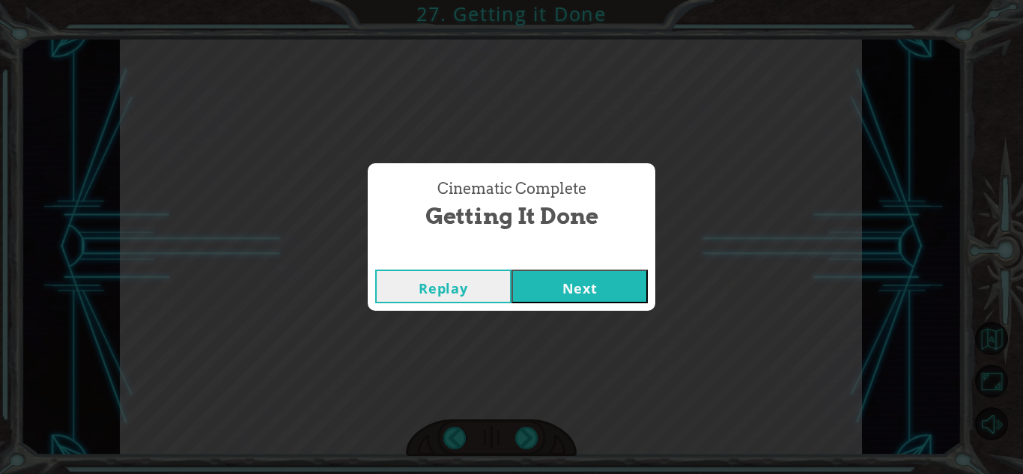
click at [550, 283] on button "Next" at bounding box center [579, 287] width 136 height 34
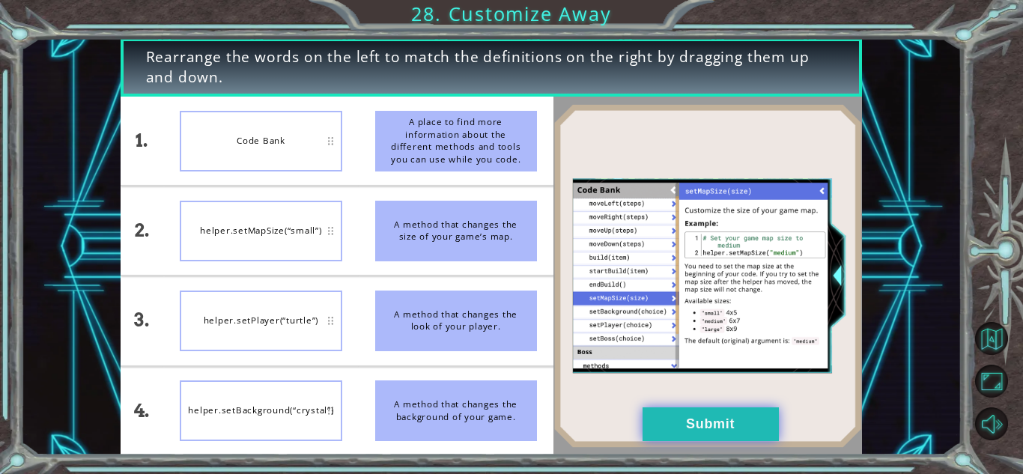
click at [661, 421] on button "Submit" at bounding box center [710, 424] width 136 height 34
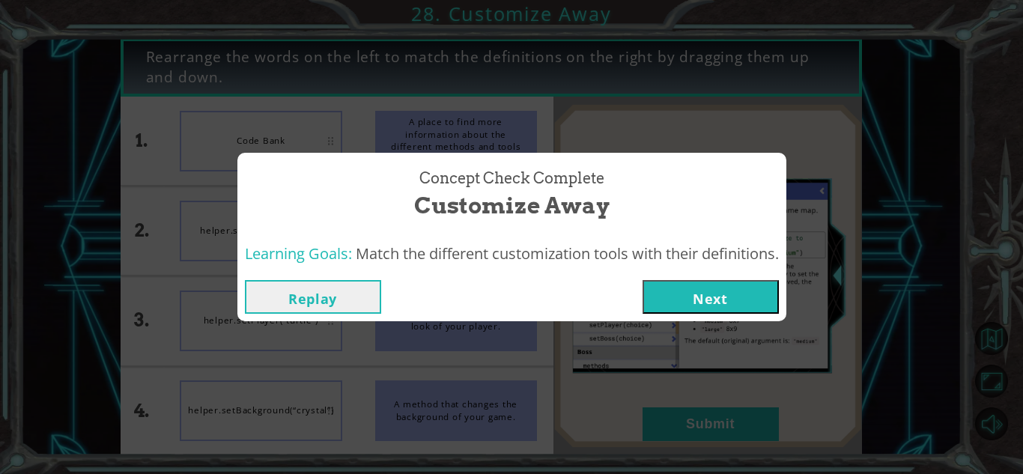
click at [686, 292] on button "Next" at bounding box center [710, 297] width 136 height 34
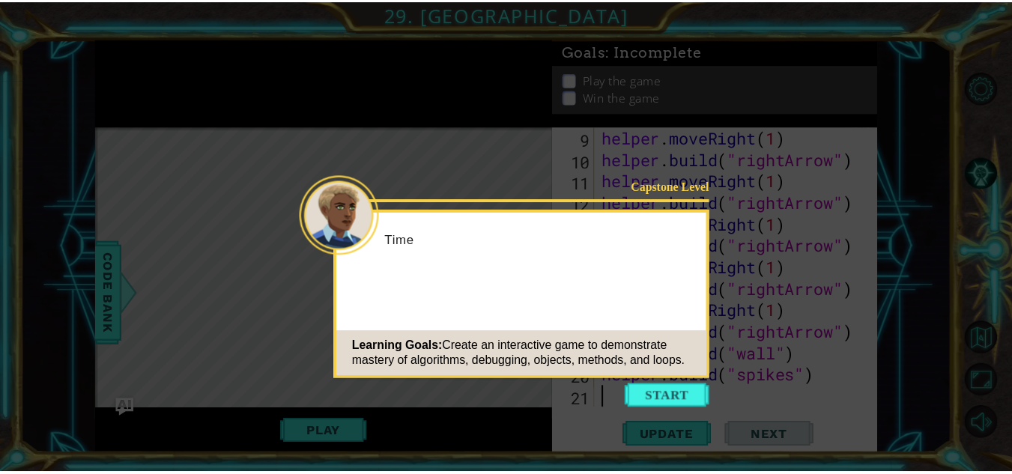
scroll to position [239, 0]
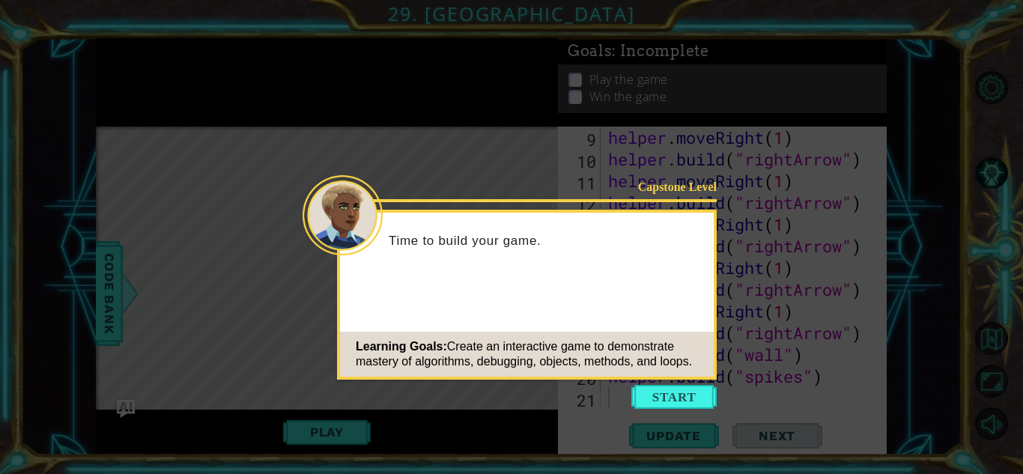
click at [695, 393] on button "Start" at bounding box center [673, 397] width 85 height 24
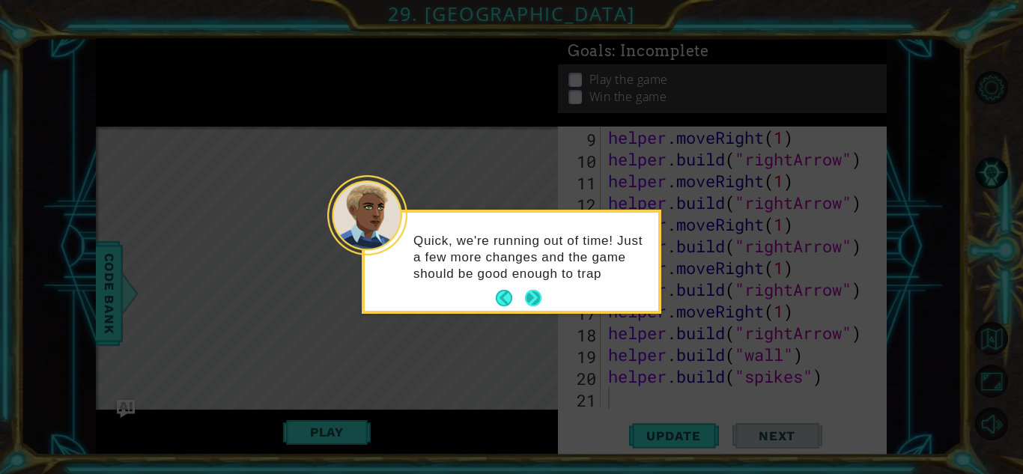
click at [532, 292] on button "Next" at bounding box center [533, 298] width 17 height 17
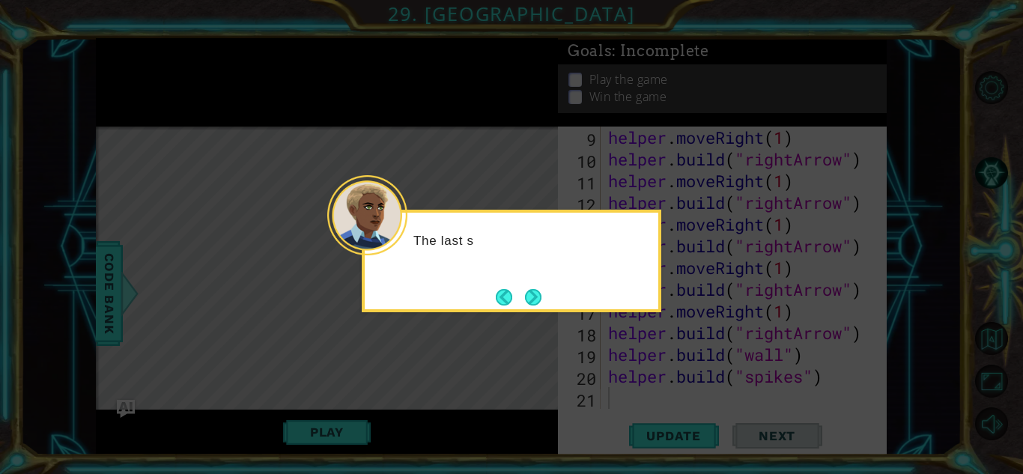
click at [532, 292] on button "Next" at bounding box center [533, 296] width 17 height 17
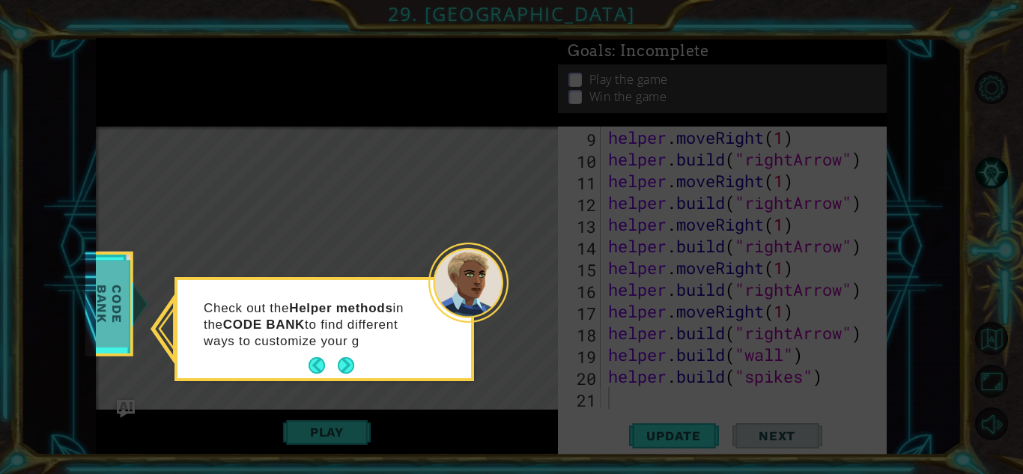
click at [108, 302] on span "Code Bank" at bounding box center [109, 304] width 39 height 86
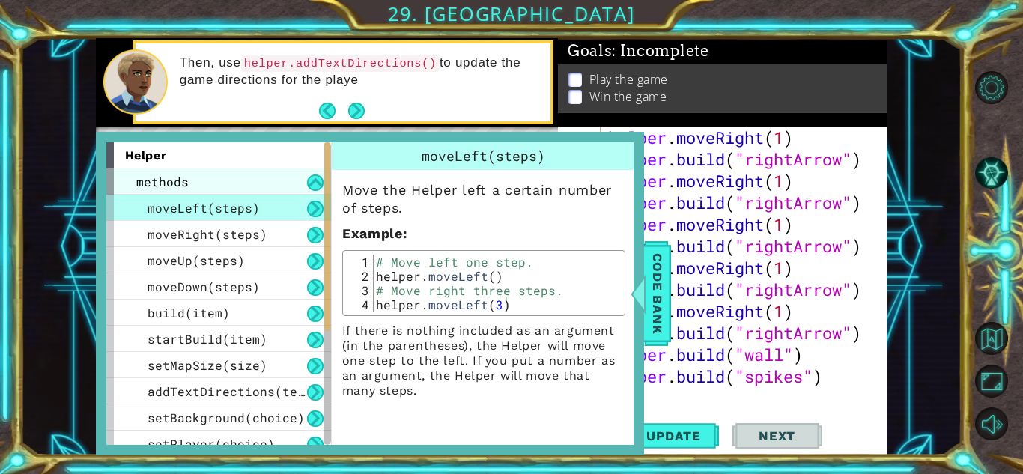
click at [320, 191] on div "methods" at bounding box center [218, 181] width 225 height 26
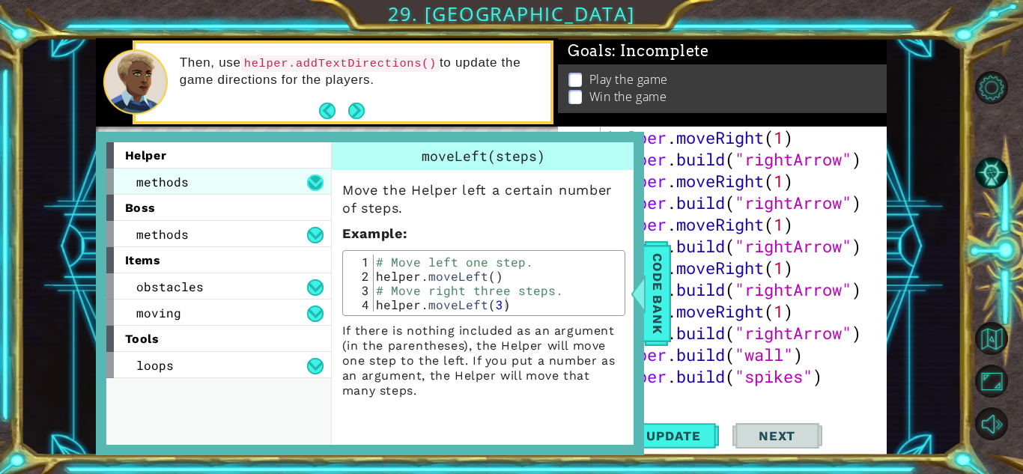
click at [319, 180] on button at bounding box center [315, 182] width 16 height 16
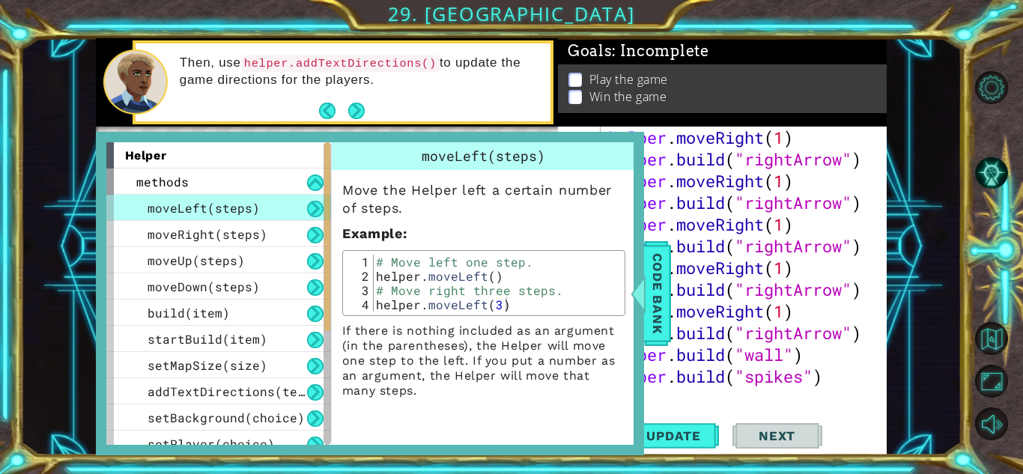
drag, startPoint x: 282, startPoint y: 209, endPoint x: 326, endPoint y: 207, distance: 43.5
click at [326, 207] on div "helper methods moveLeft(steps) moveRight(steps) moveUp(steps) moveDown(steps) b…" at bounding box center [218, 293] width 225 height 303
click at [320, 207] on button at bounding box center [315, 209] width 16 height 16
click at [314, 238] on button at bounding box center [315, 235] width 16 height 16
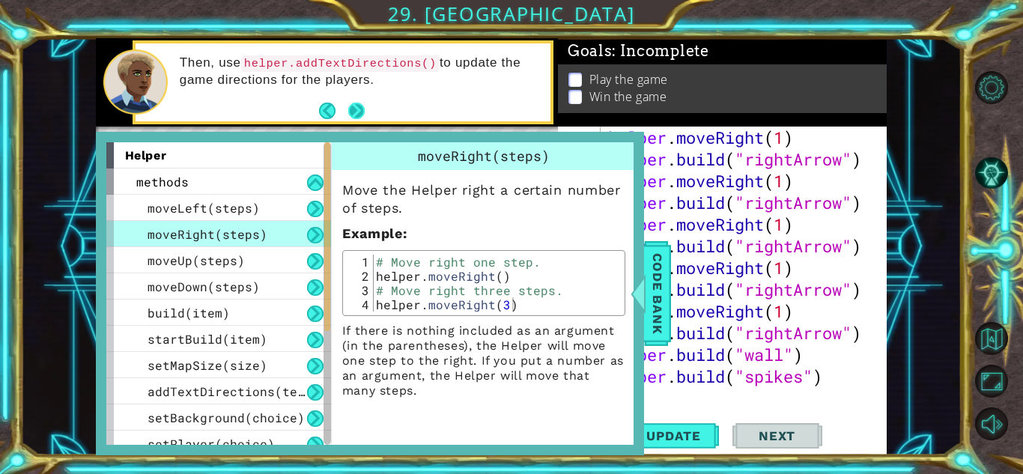
click at [357, 105] on button "Next" at bounding box center [356, 111] width 16 height 16
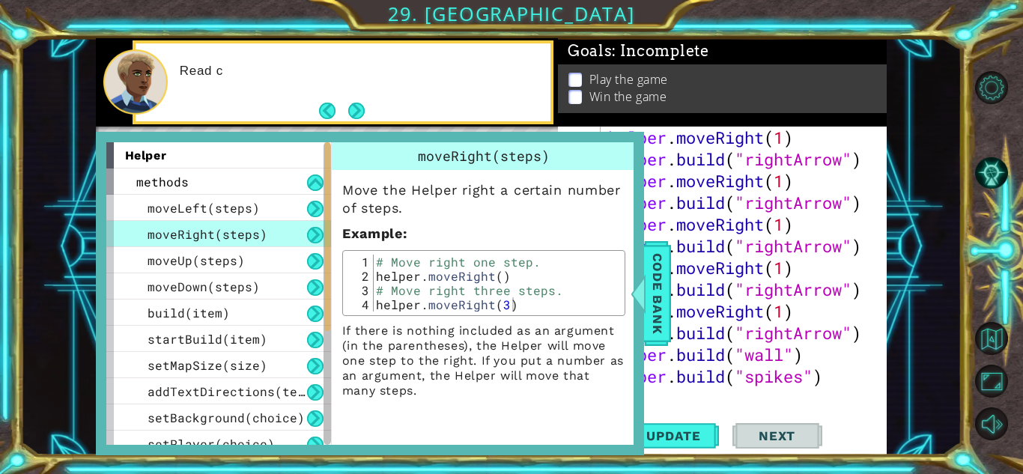
click at [357, 105] on button "Next" at bounding box center [356, 111] width 17 height 17
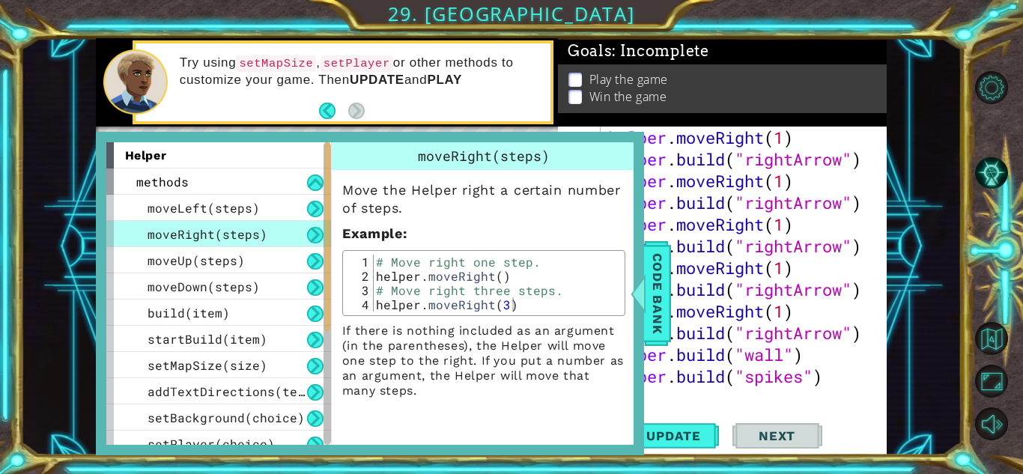
click at [642, 106] on div "Play the game Win the game" at bounding box center [722, 88] width 329 height 49
click at [651, 314] on span "Code Bank" at bounding box center [657, 293] width 24 height 91
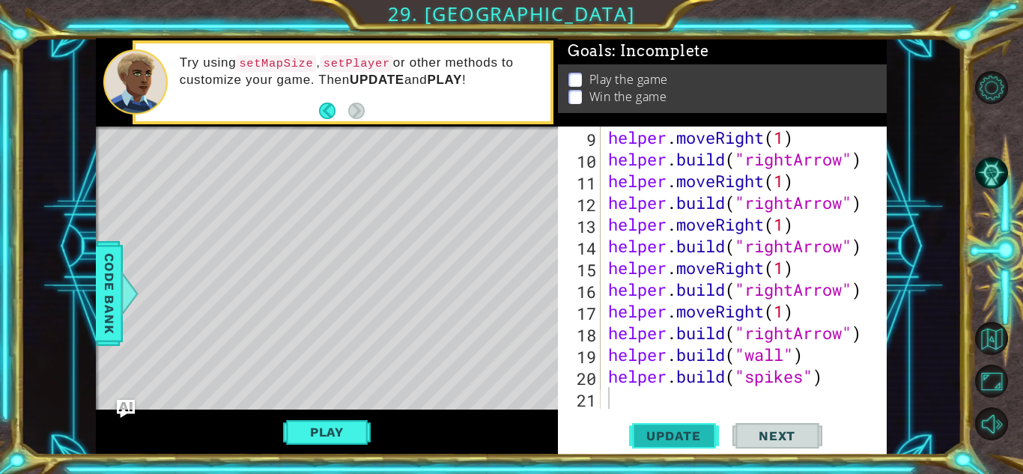
click at [703, 445] on button "Update" at bounding box center [674, 435] width 90 height 33
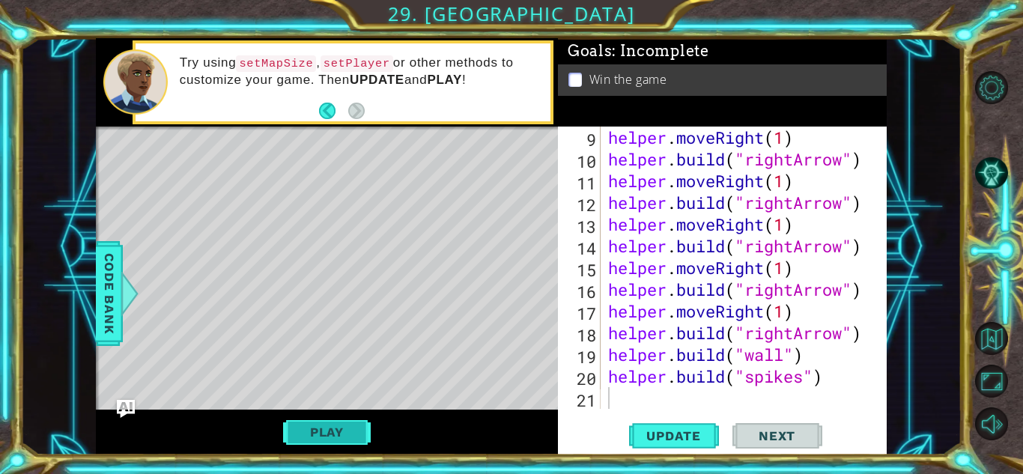
click at [307, 432] on button "Play" at bounding box center [327, 432] width 88 height 28
click at [777, 449] on button "Next" at bounding box center [777, 436] width 90 height 33
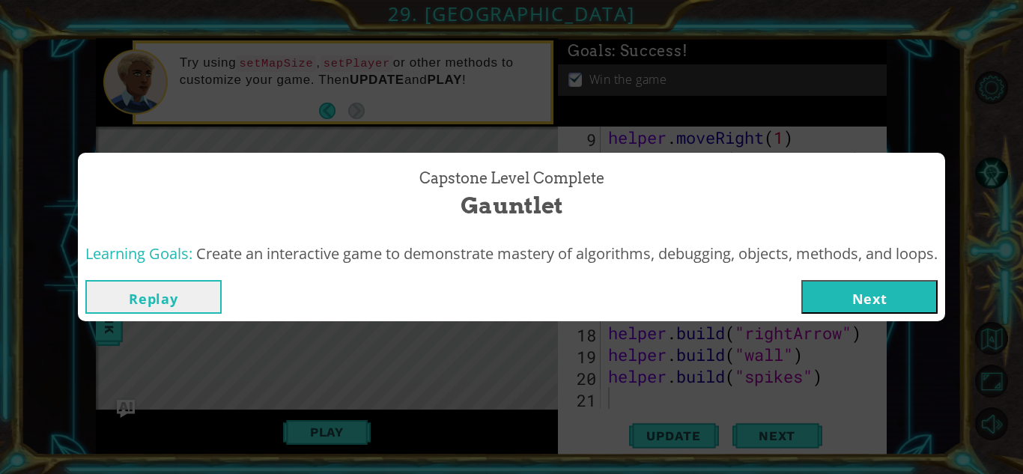
click at [783, 441] on div "Capstone Level Complete Gauntlet Learning Goals: Create an interactive game to …" at bounding box center [511, 237] width 1023 height 474
click at [873, 291] on button "Next" at bounding box center [869, 297] width 136 height 34
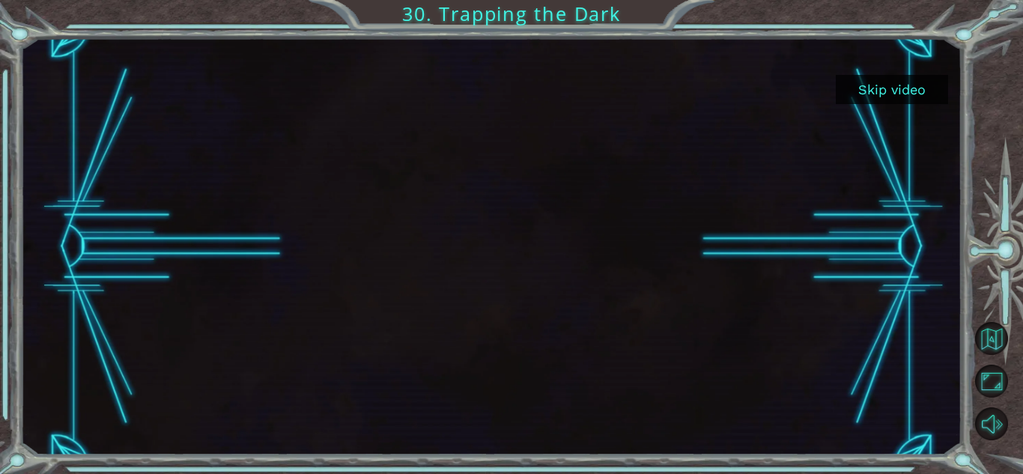
click at [879, 83] on button "Skip video" at bounding box center [892, 89] width 112 height 29
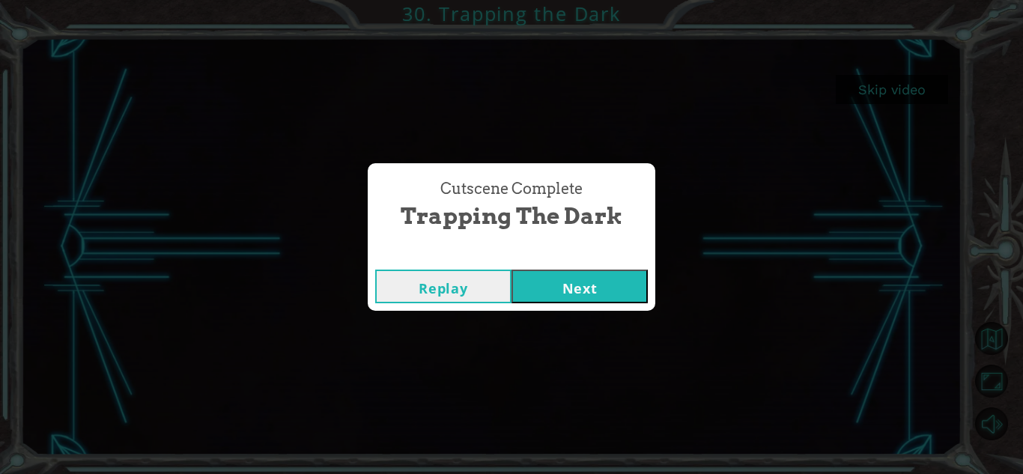
click at [597, 278] on button "Next" at bounding box center [579, 287] width 136 height 34
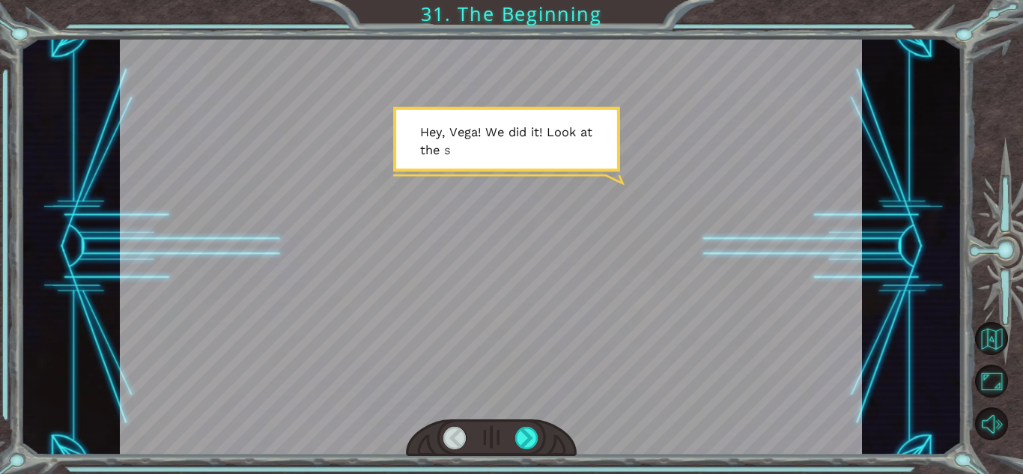
click at [556, 201] on div at bounding box center [491, 246] width 742 height 417
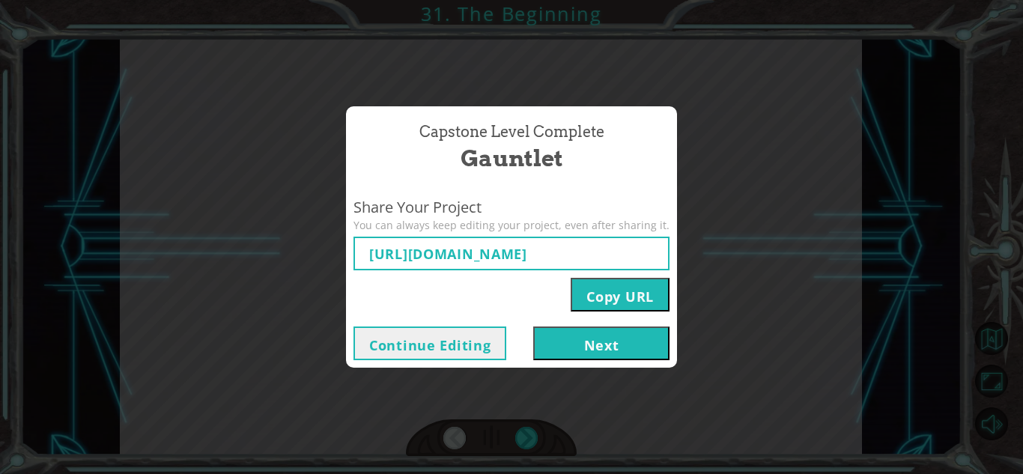
type input "[URL][DOMAIN_NAME]"
click at [565, 353] on button "Next" at bounding box center [601, 343] width 136 height 34
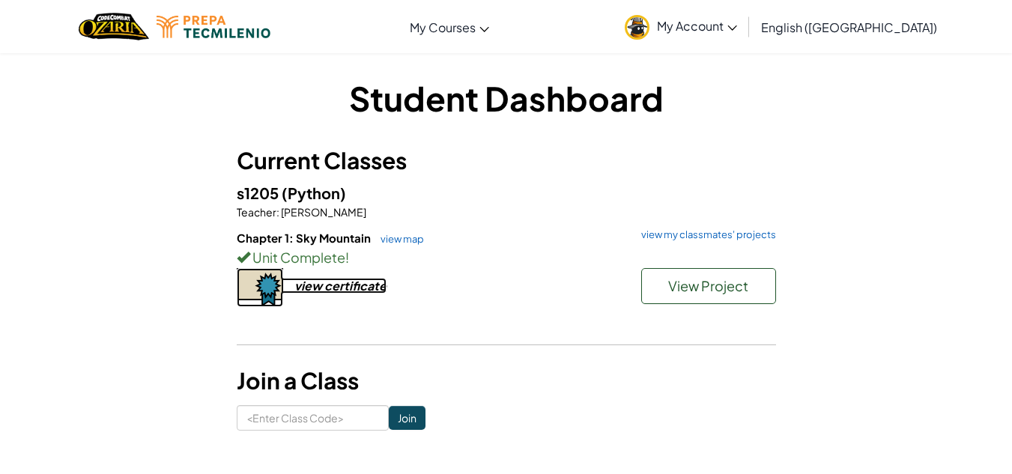
click at [326, 294] on div "view certificate" at bounding box center [340, 286] width 92 height 16
